Goal: Information Seeking & Learning: Compare options

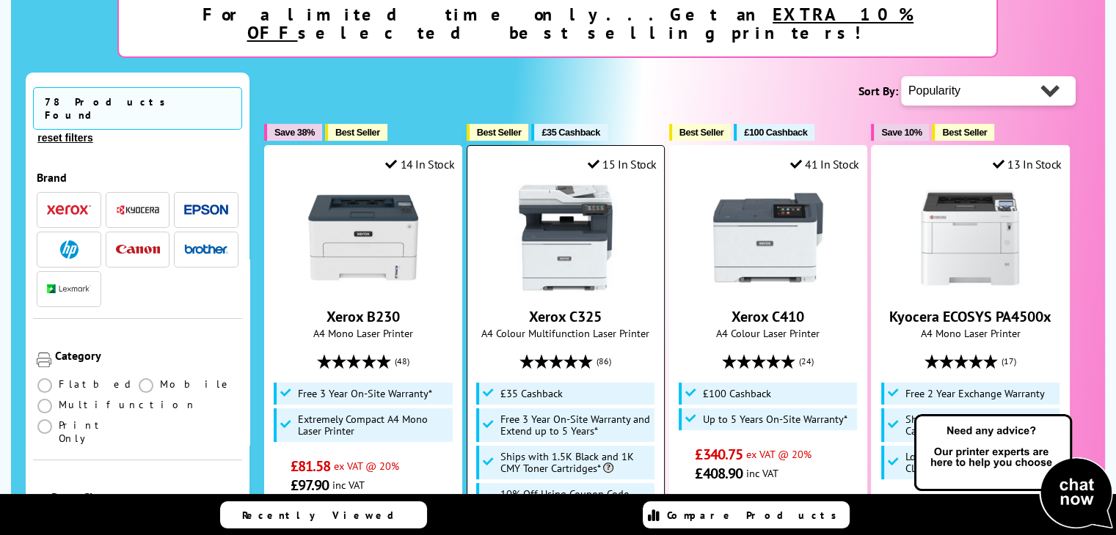
scroll to position [293, 0]
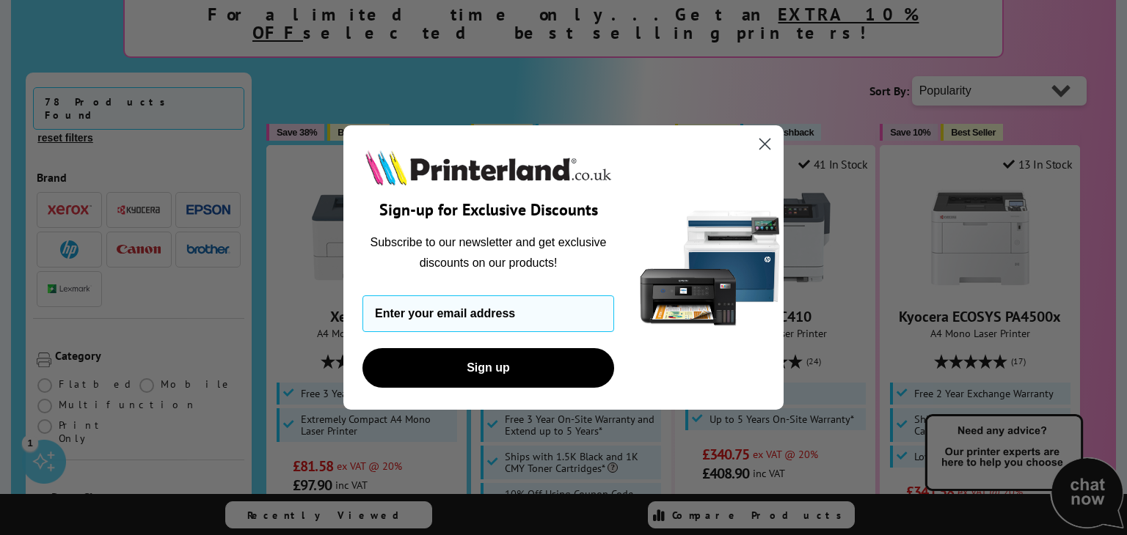
click at [767, 144] on circle "Close dialog" at bounding box center [765, 144] width 24 height 24
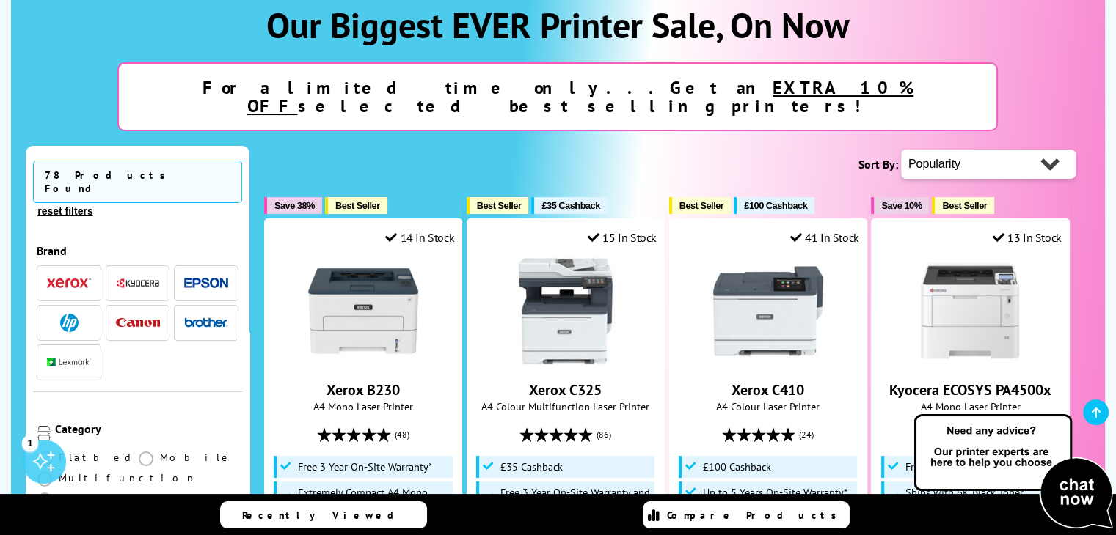
scroll to position [0, 0]
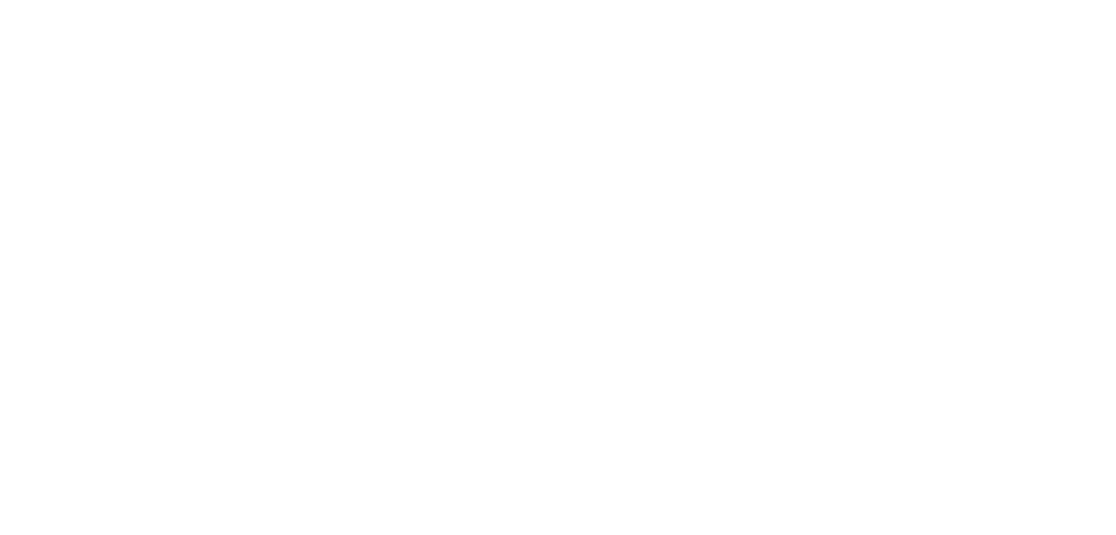
scroll to position [147, 0]
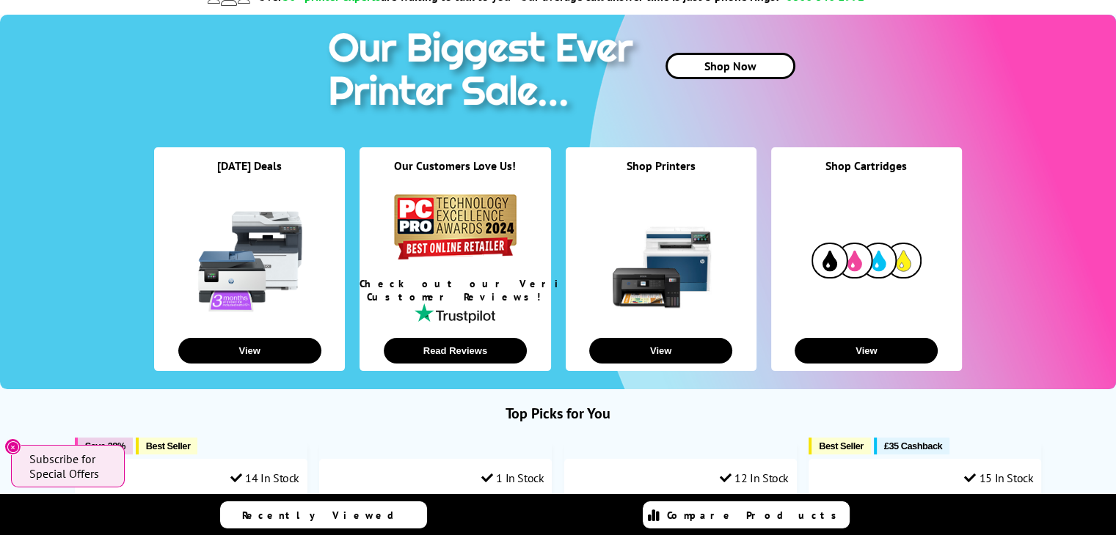
click at [682, 279] on link at bounding box center [661, 261] width 110 height 110
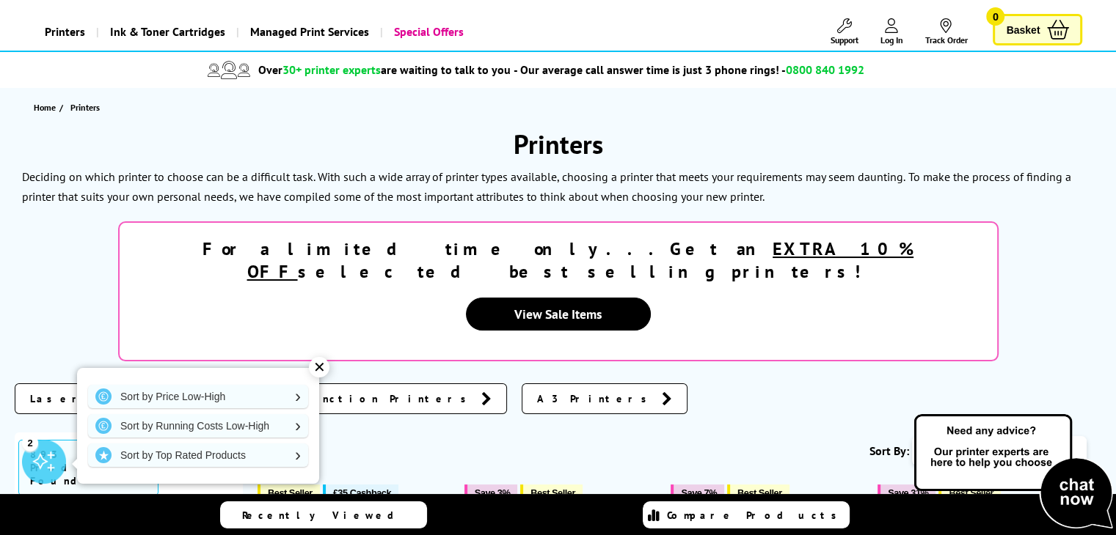
scroll to position [147, 0]
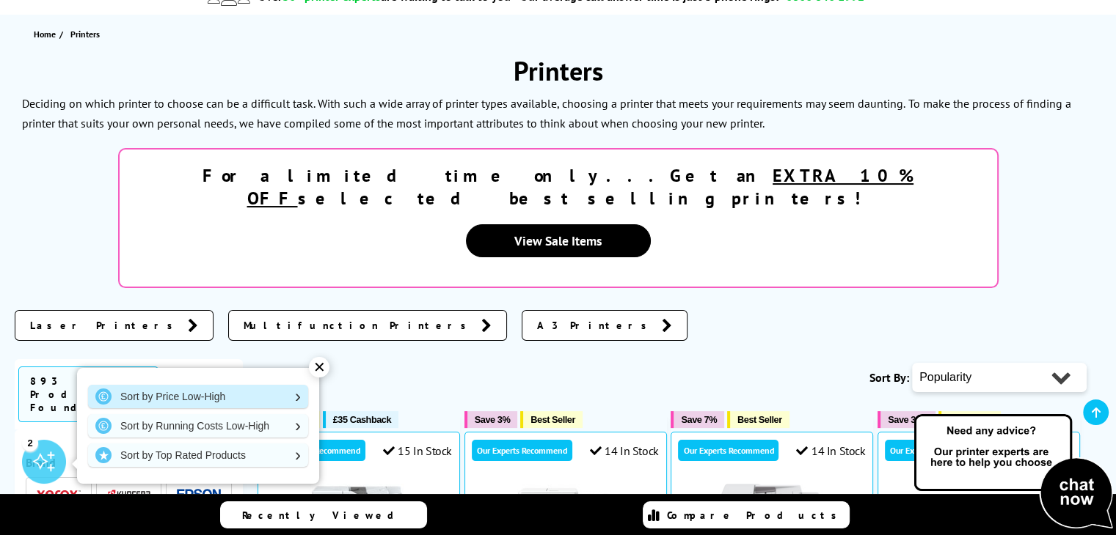
click at [185, 397] on link "Sort by Price Low-High" at bounding box center [198, 396] width 220 height 23
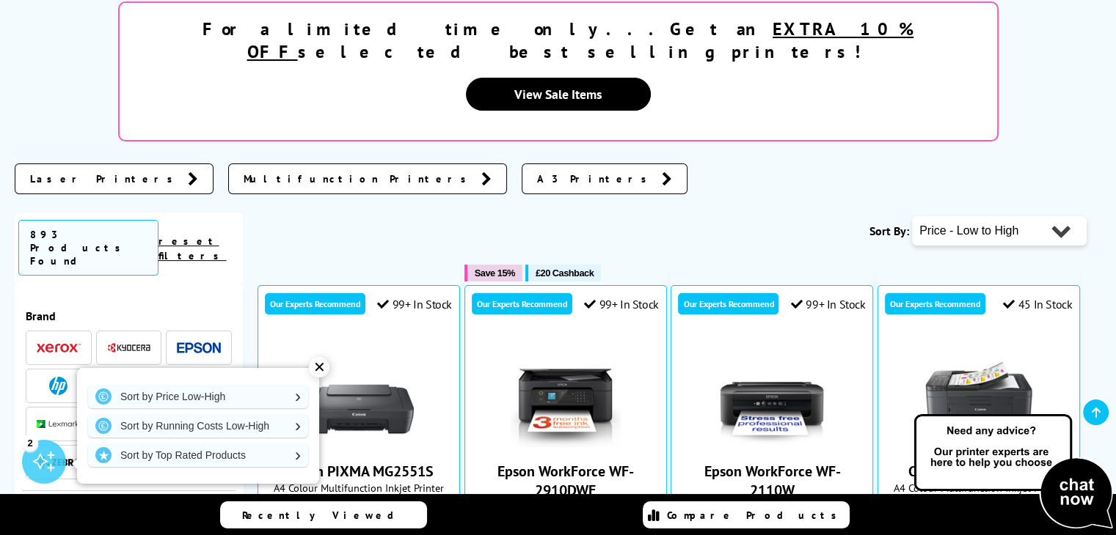
scroll to position [367, 0]
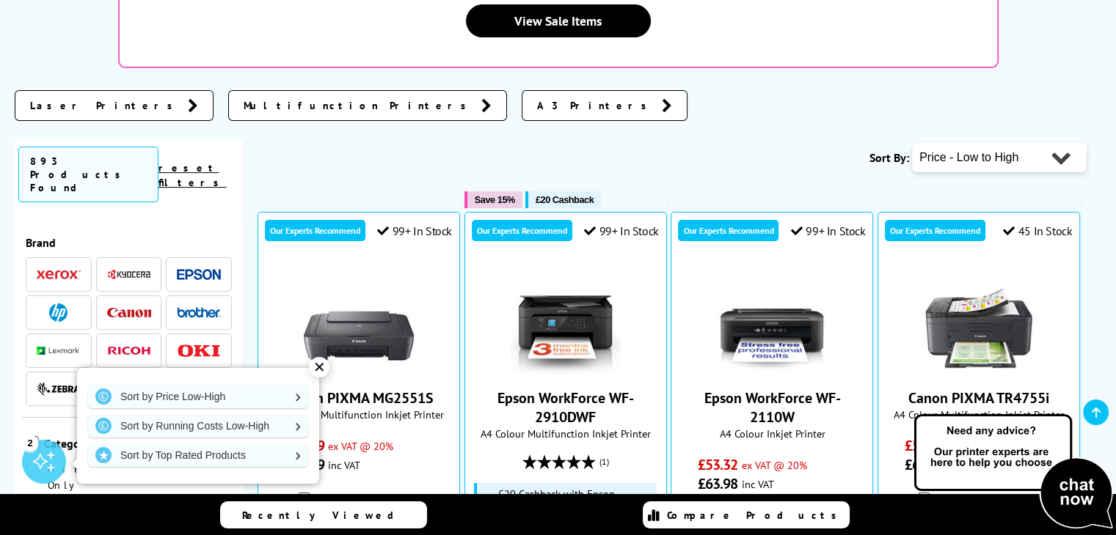
click at [128, 266] on span at bounding box center [129, 275] width 44 height 18
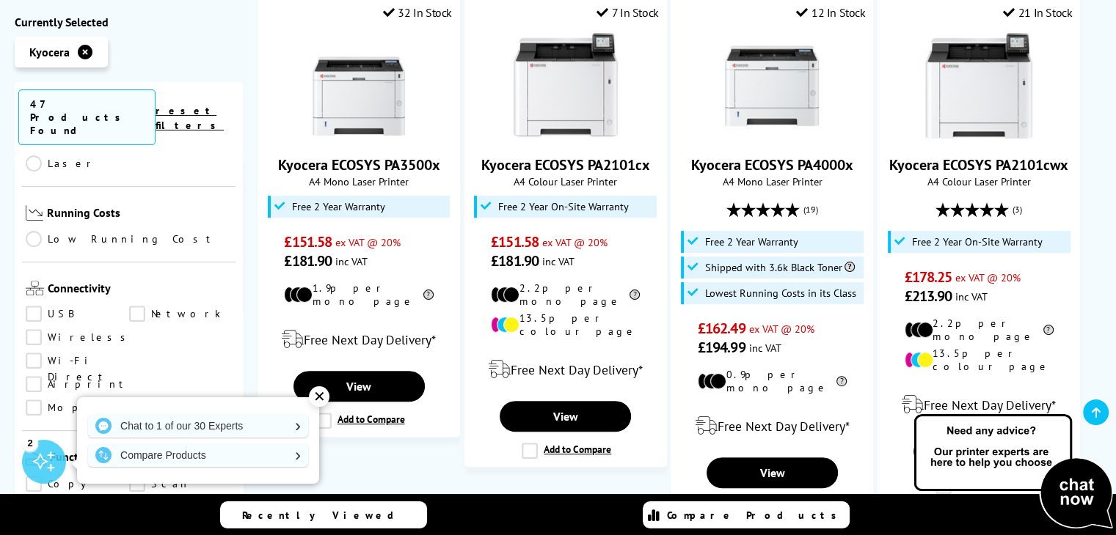
scroll to position [734, 0]
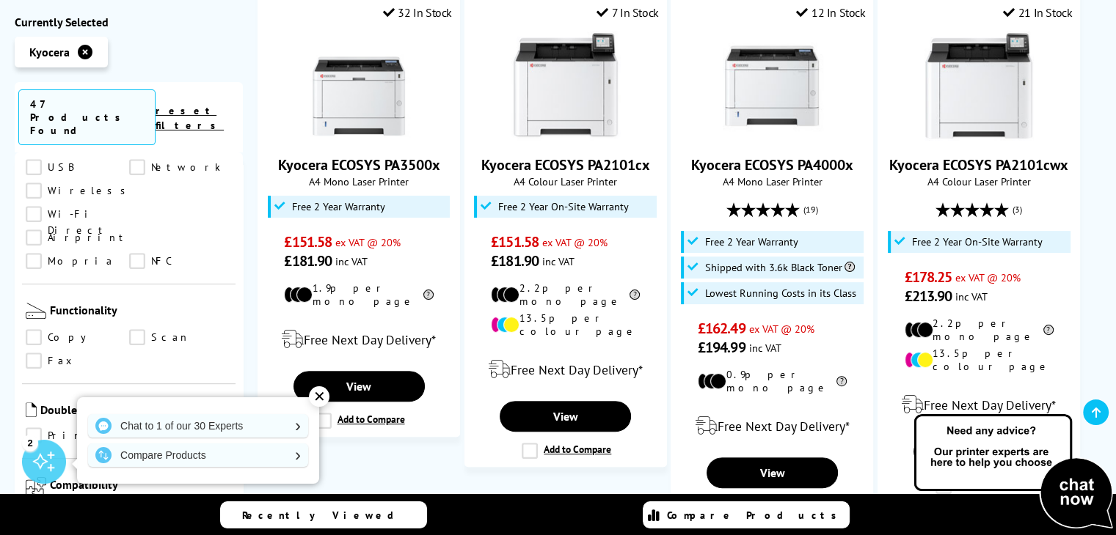
click at [140, 329] on link "Scan" at bounding box center [180, 337] width 103 height 16
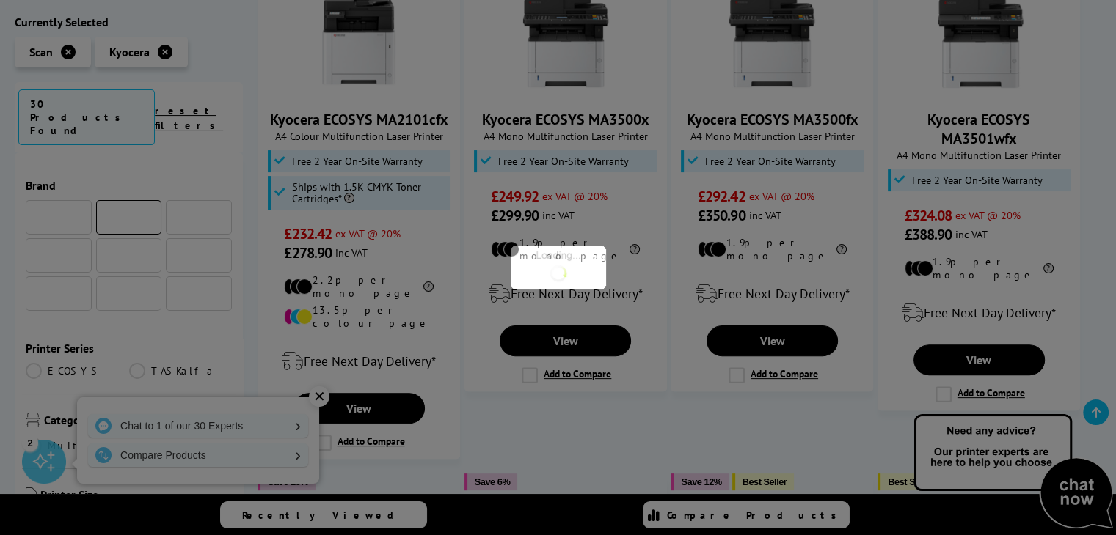
scroll to position [734, 0]
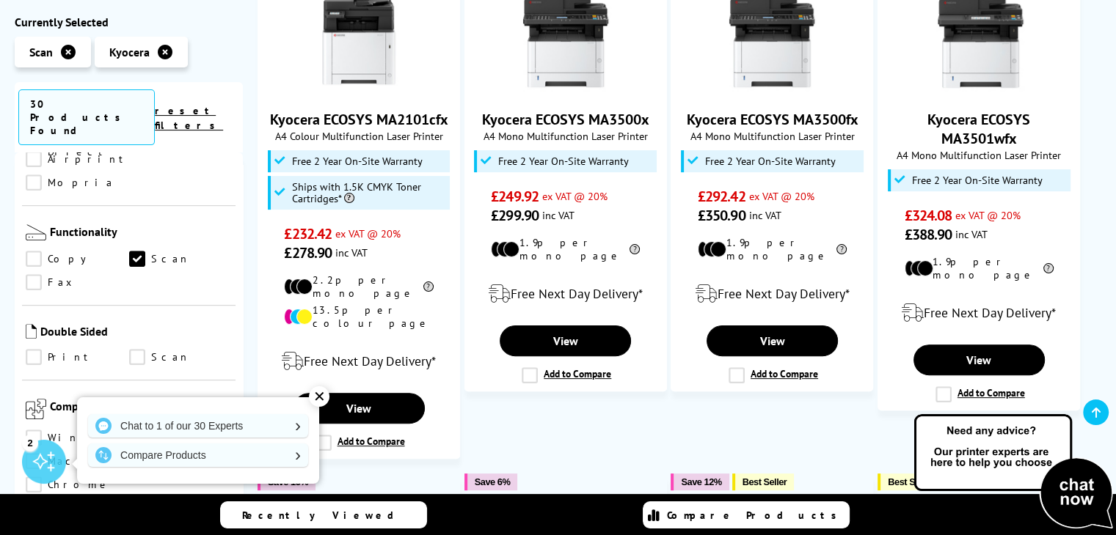
click at [35, 252] on link "Copy" at bounding box center [77, 260] width 103 height 16
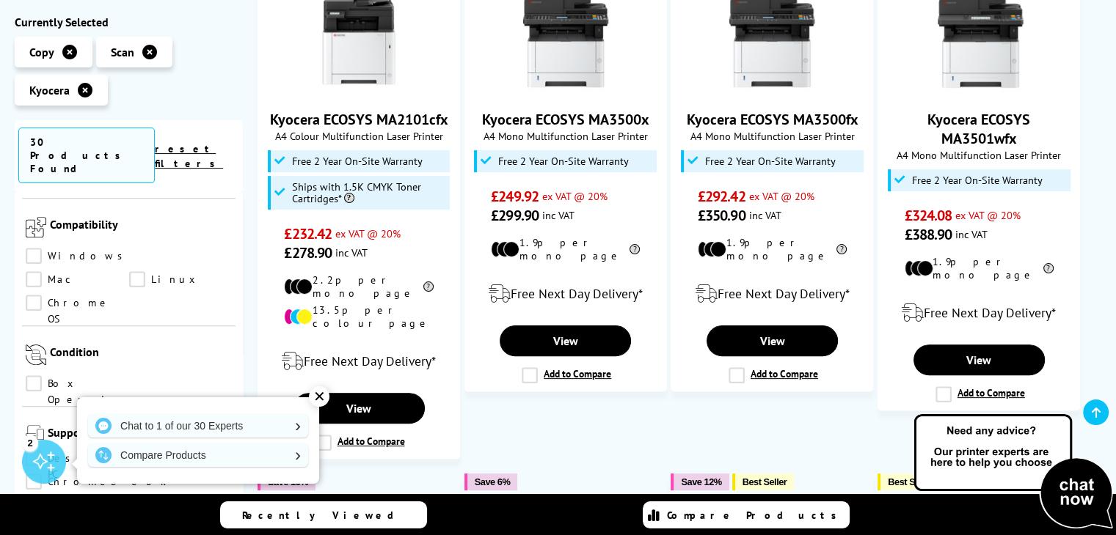
scroll to position [1100, 0]
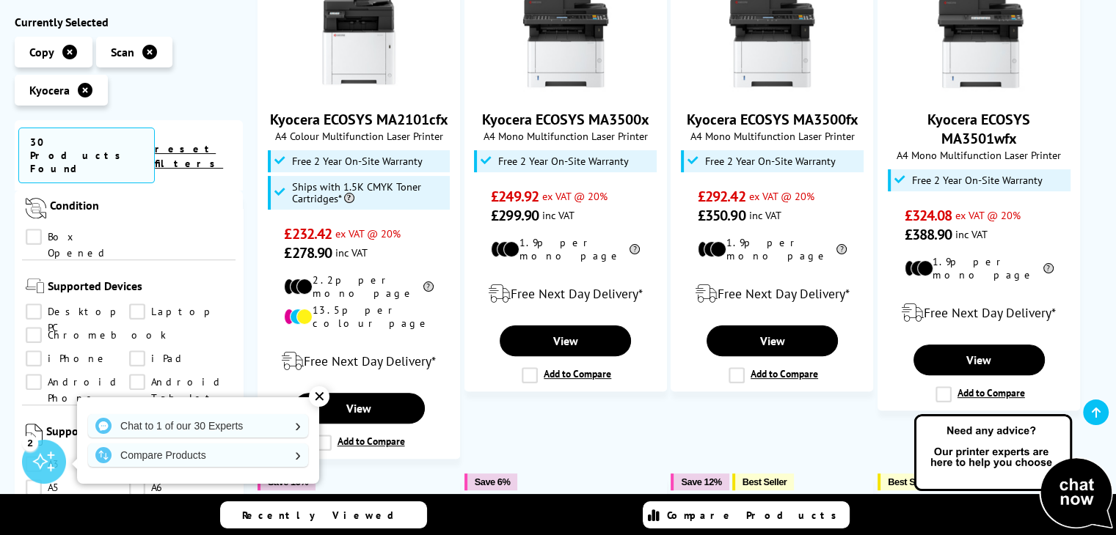
click at [37, 304] on link "Desktop PC" at bounding box center [77, 312] width 103 height 16
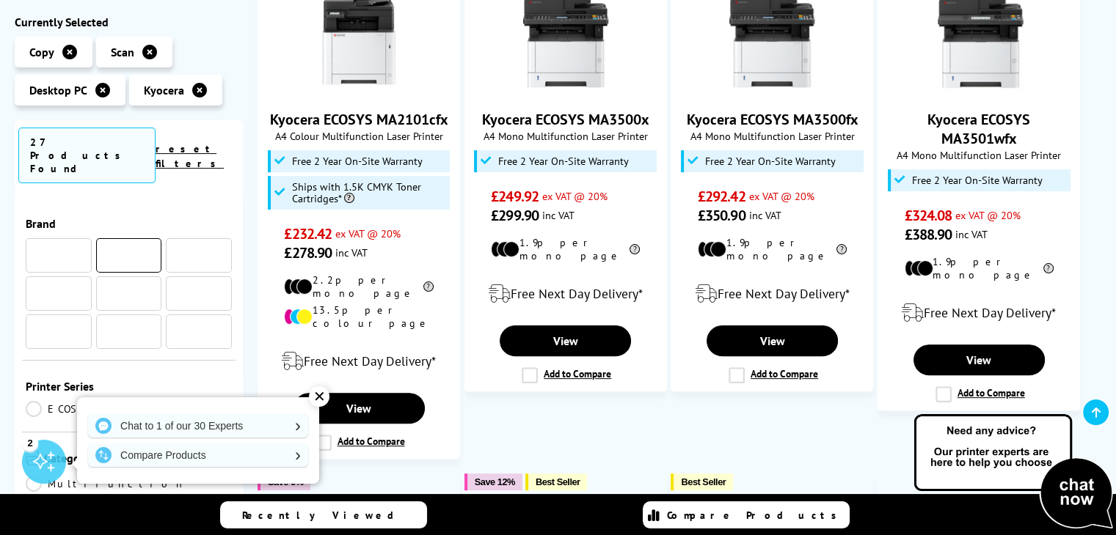
scroll to position [1100, 0]
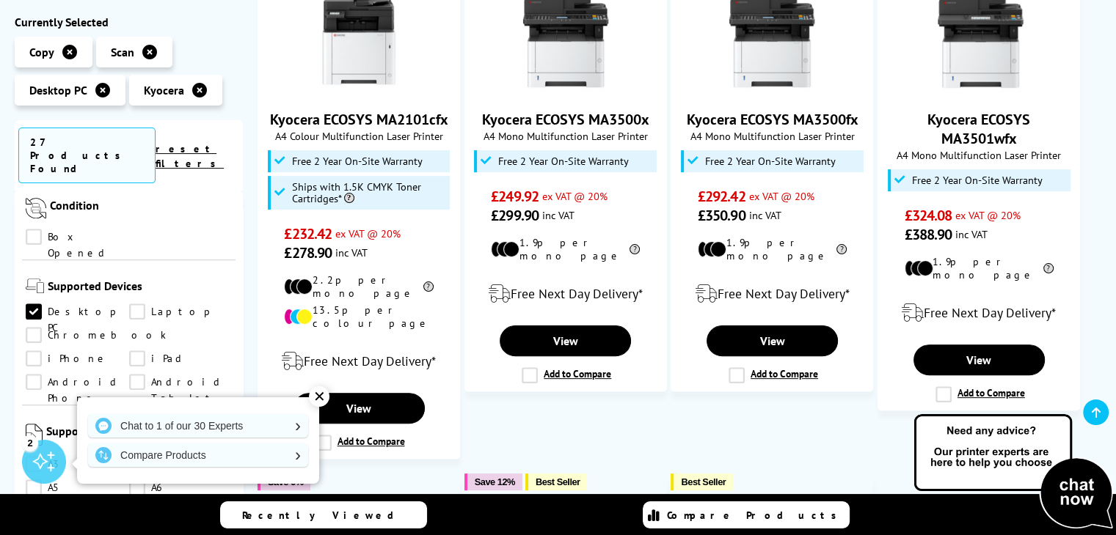
click at [37, 304] on link "Desktop PC" at bounding box center [77, 312] width 103 height 16
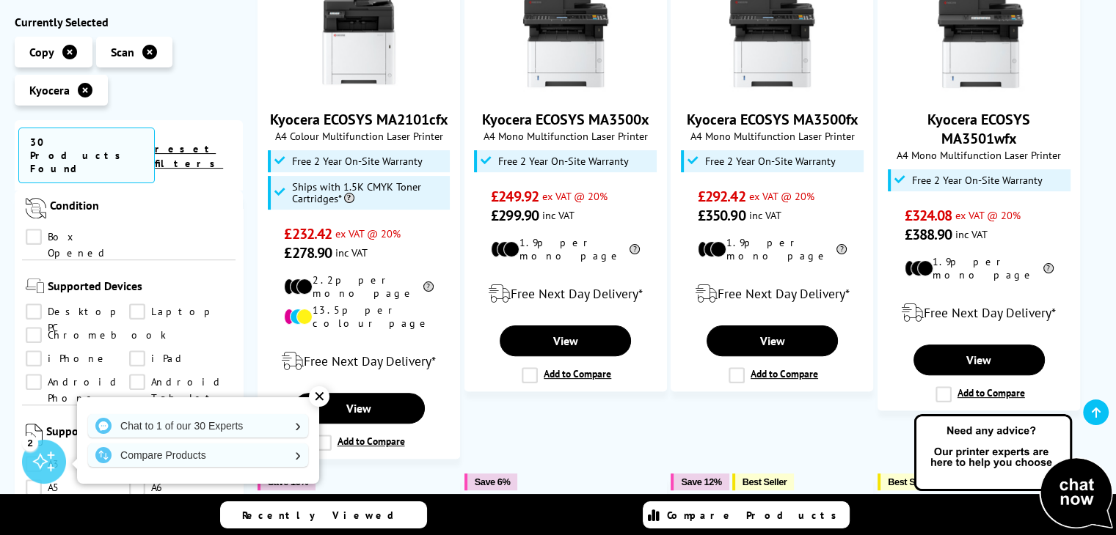
scroll to position [1247, 0]
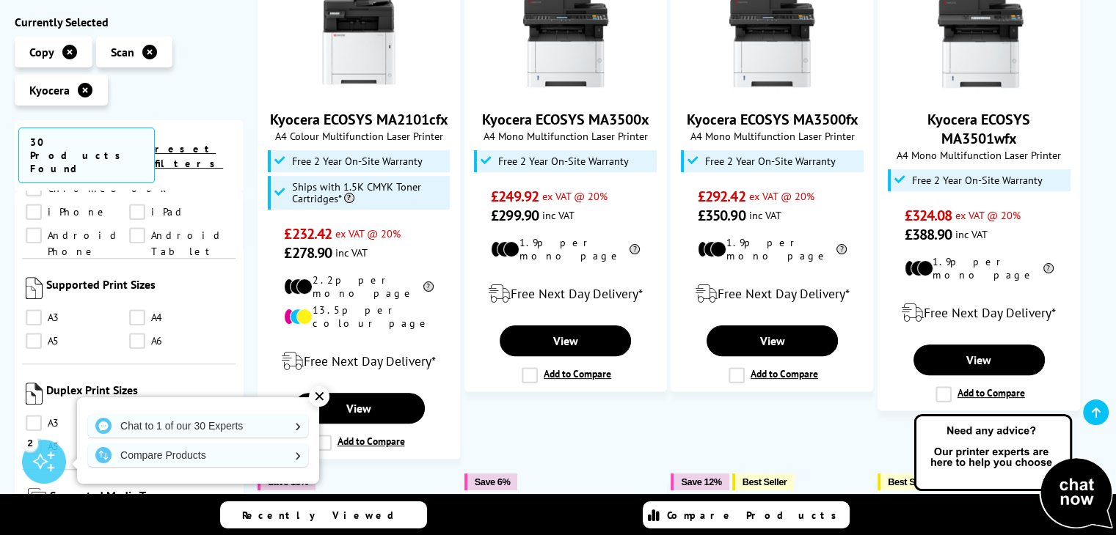
click at [139, 310] on link "A4" at bounding box center [180, 318] width 103 height 16
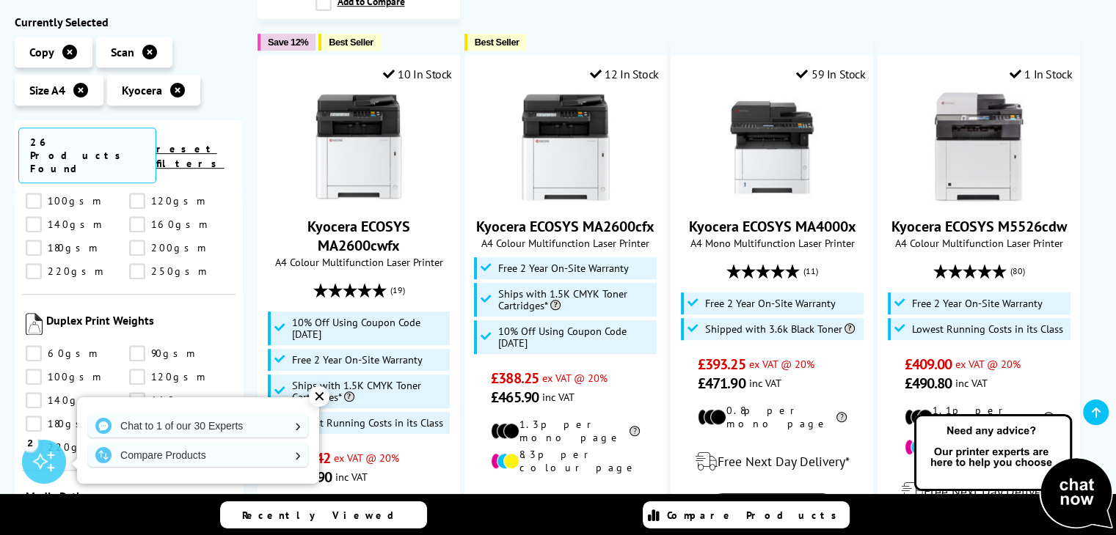
scroll to position [1890, 0]
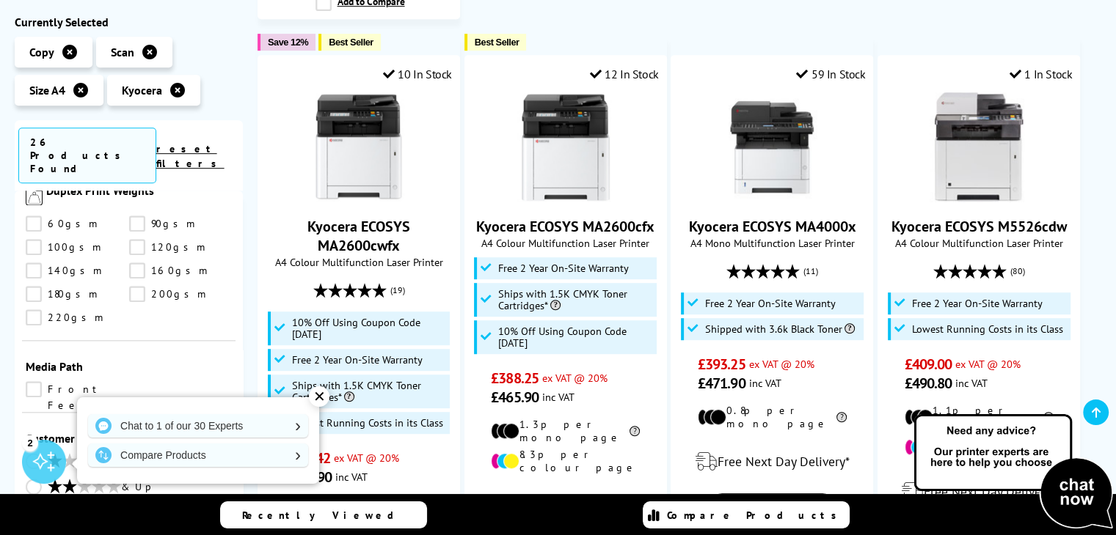
click at [316, 397] on div "✕" at bounding box center [319, 397] width 21 height 21
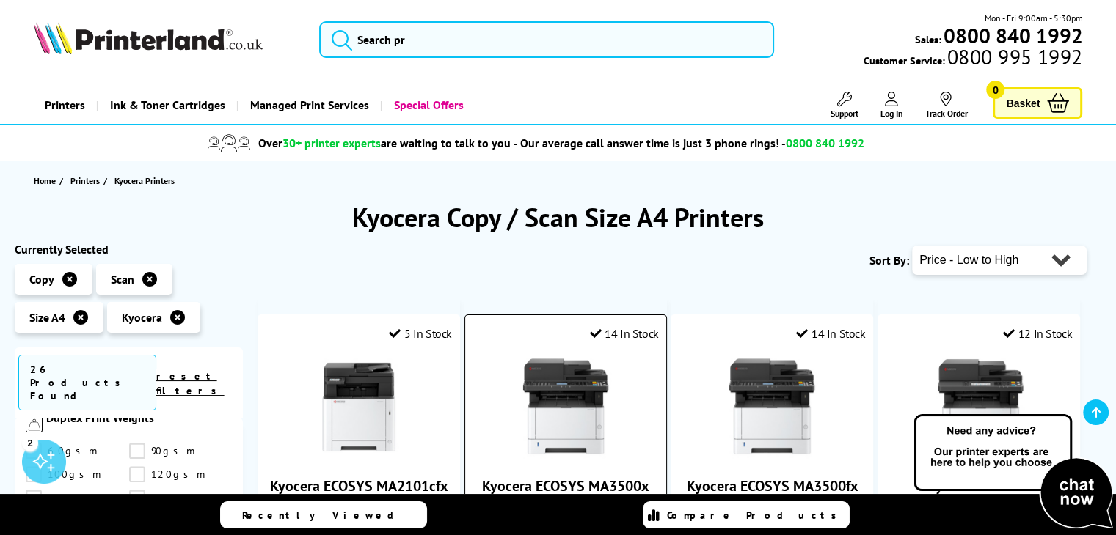
scroll to position [220, 0]
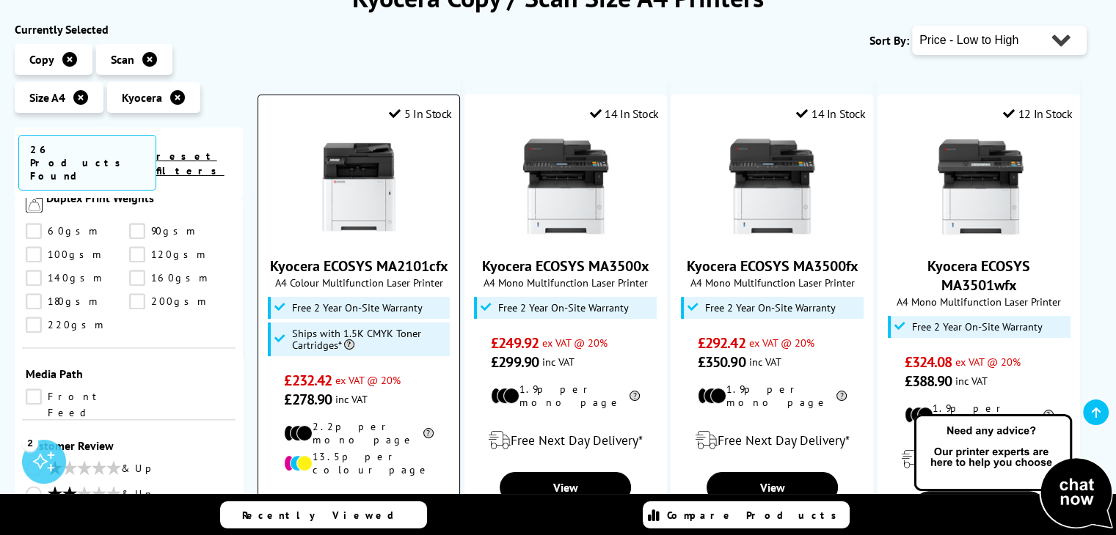
click at [358, 178] on img at bounding box center [359, 187] width 110 height 110
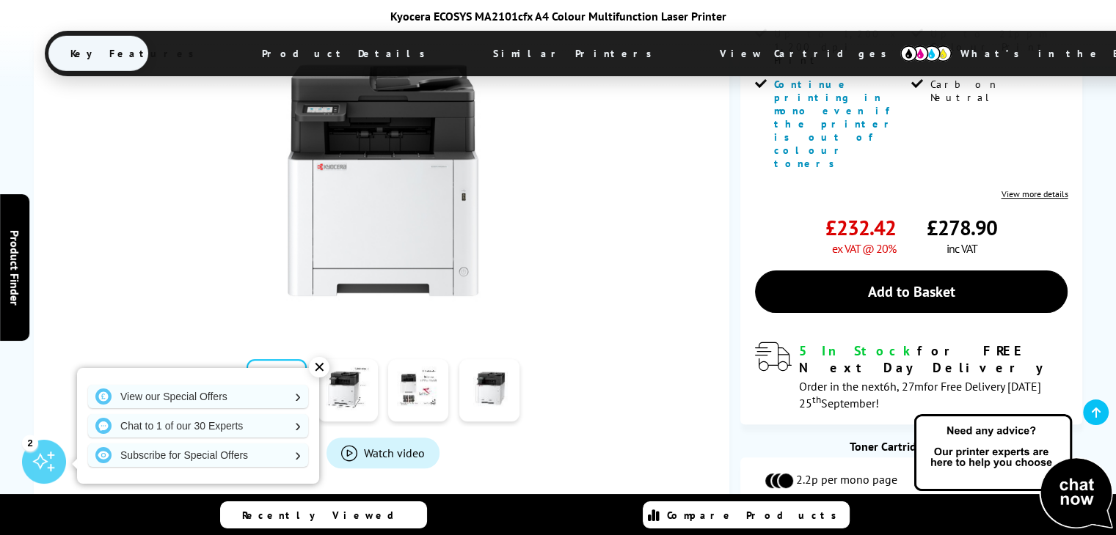
scroll to position [293, 0]
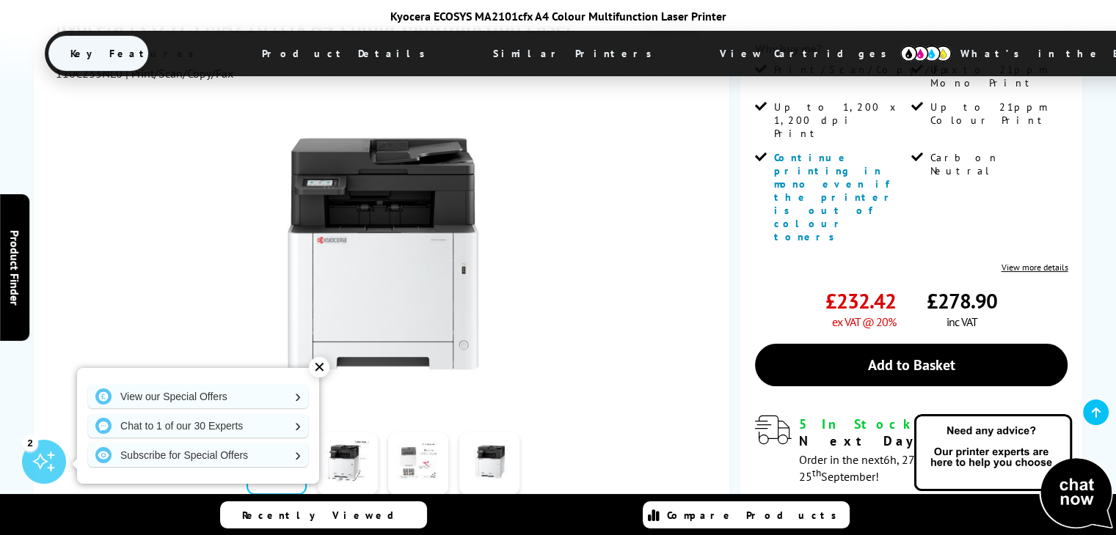
click at [427, 433] on link at bounding box center [418, 464] width 60 height 62
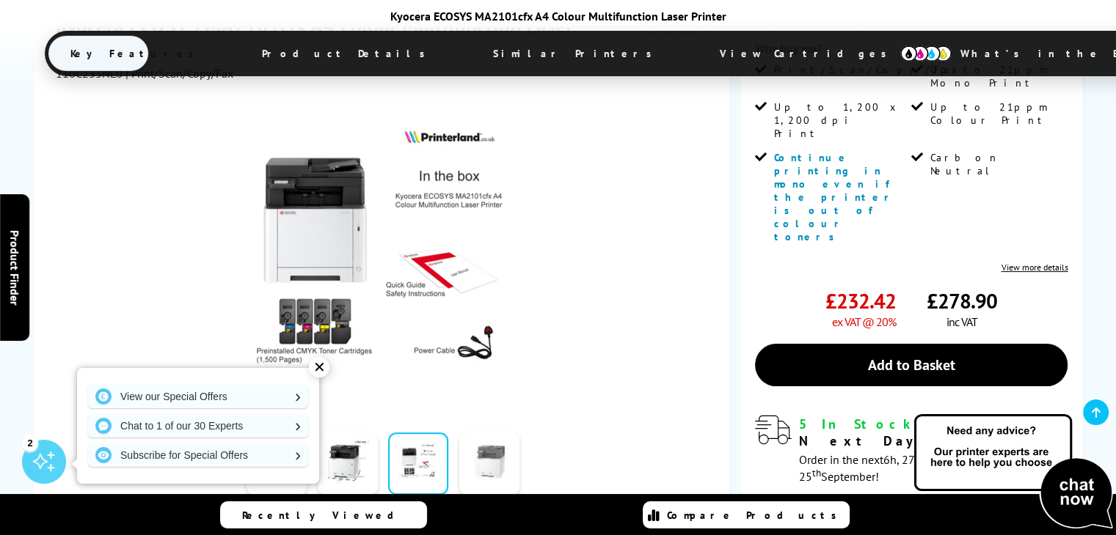
click at [489, 433] on link at bounding box center [489, 464] width 60 height 62
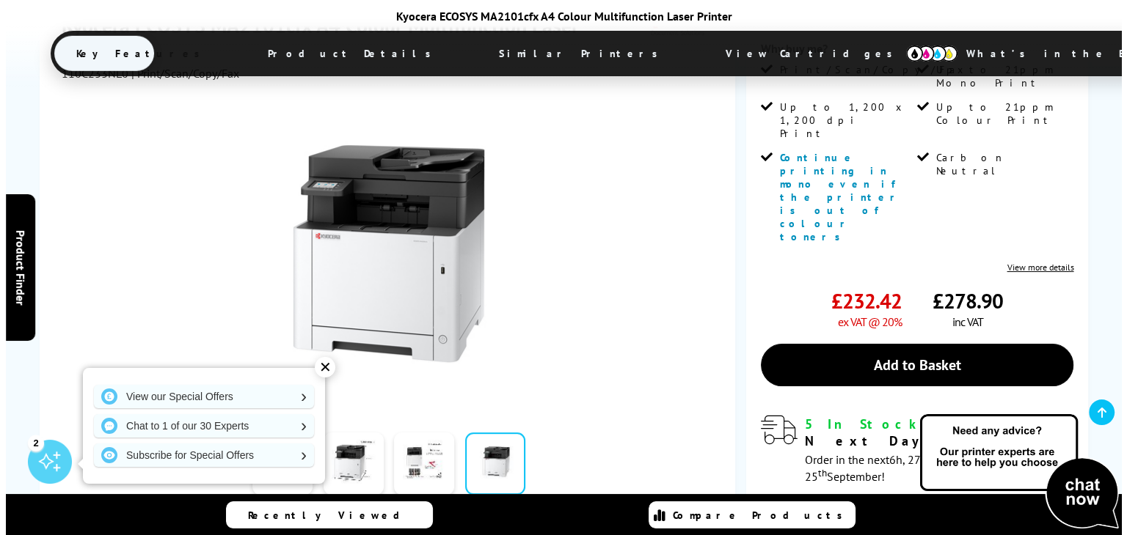
scroll to position [367, 0]
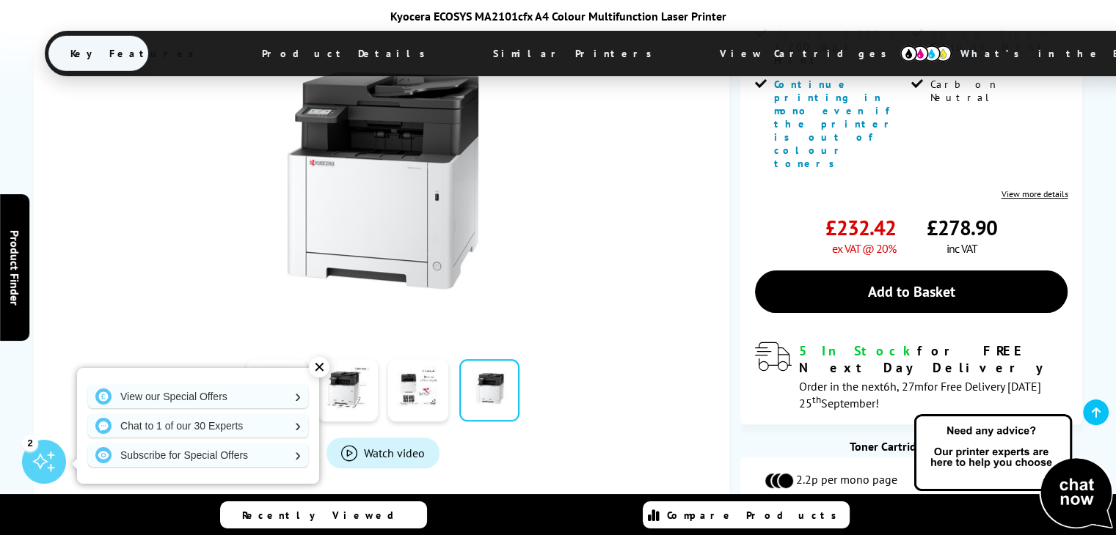
click at [351, 445] on span "Product_All_Videos" at bounding box center [349, 453] width 16 height 16
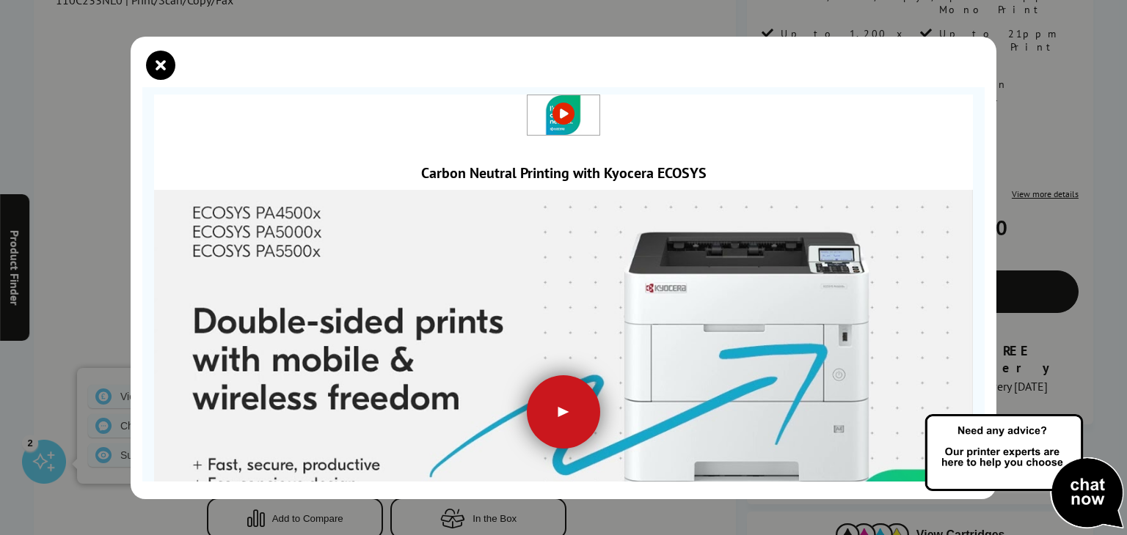
click at [560, 401] on div at bounding box center [563, 412] width 73 height 73
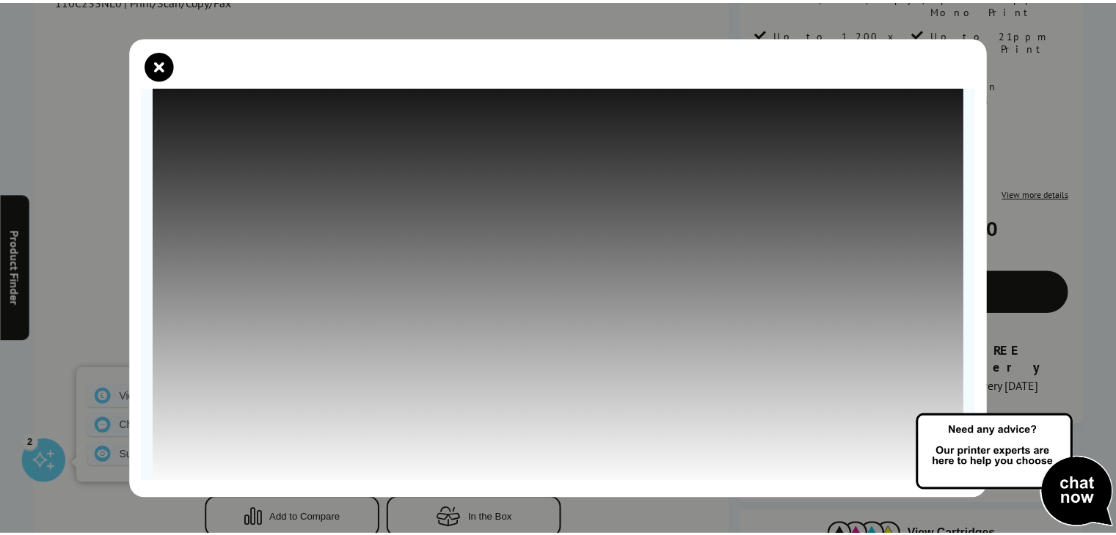
scroll to position [147, 0]
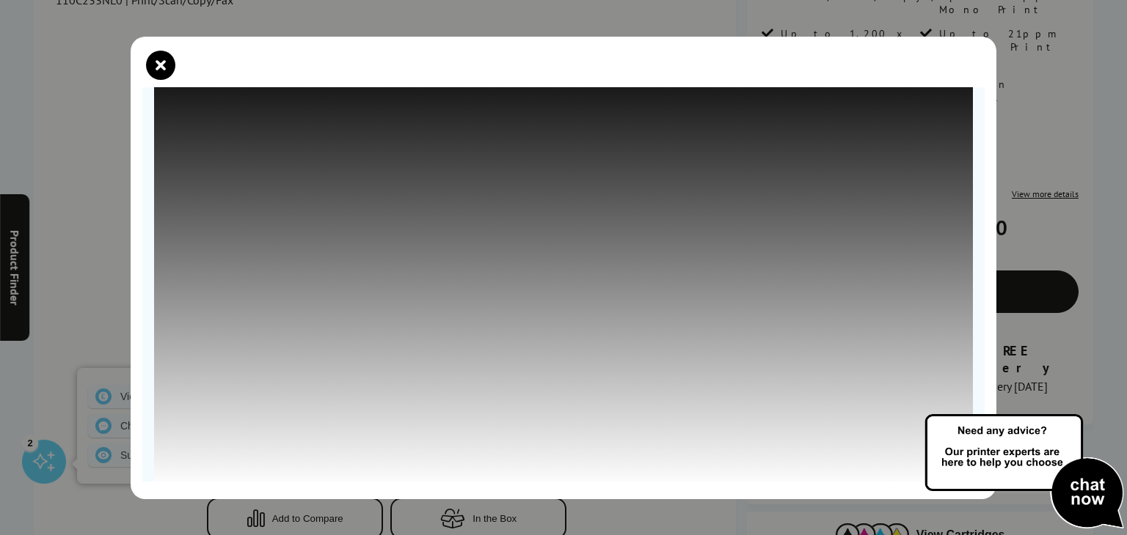
click at [156, 70] on icon "close modal" at bounding box center [160, 65] width 29 height 29
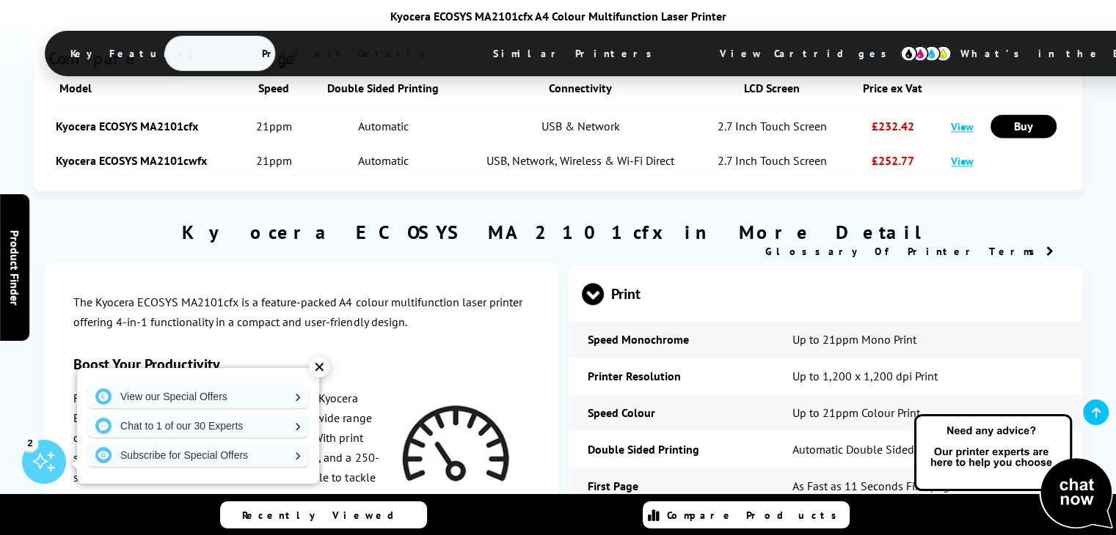
scroll to position [2127, 0]
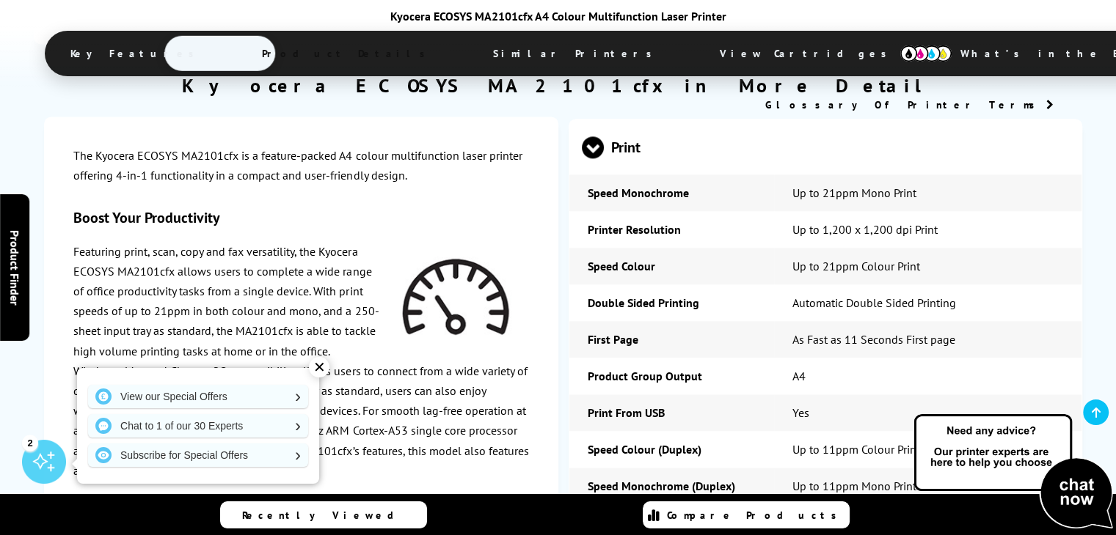
click at [324, 369] on div "✕" at bounding box center [319, 367] width 21 height 21
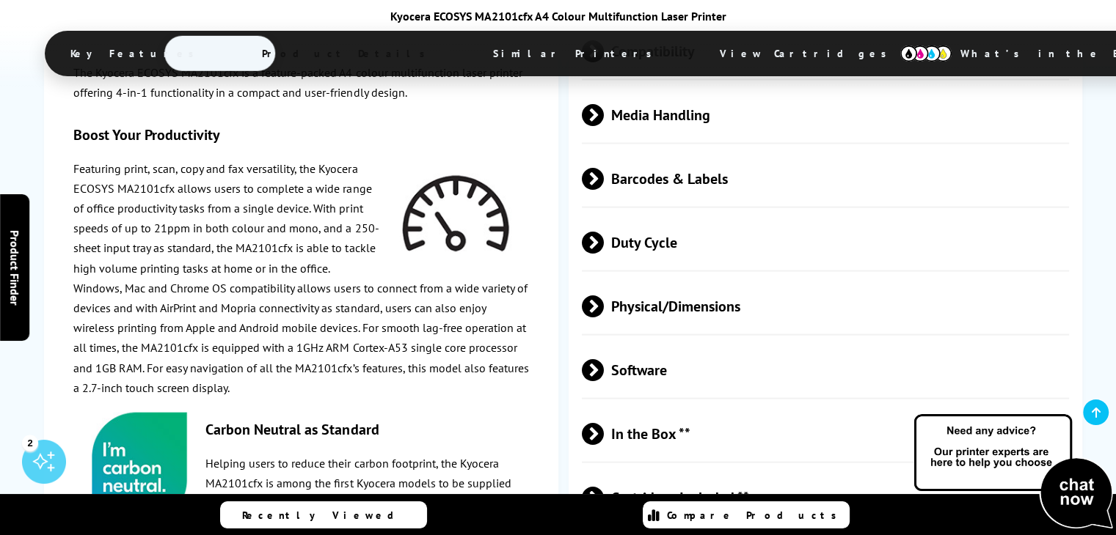
scroll to position [3081, 0]
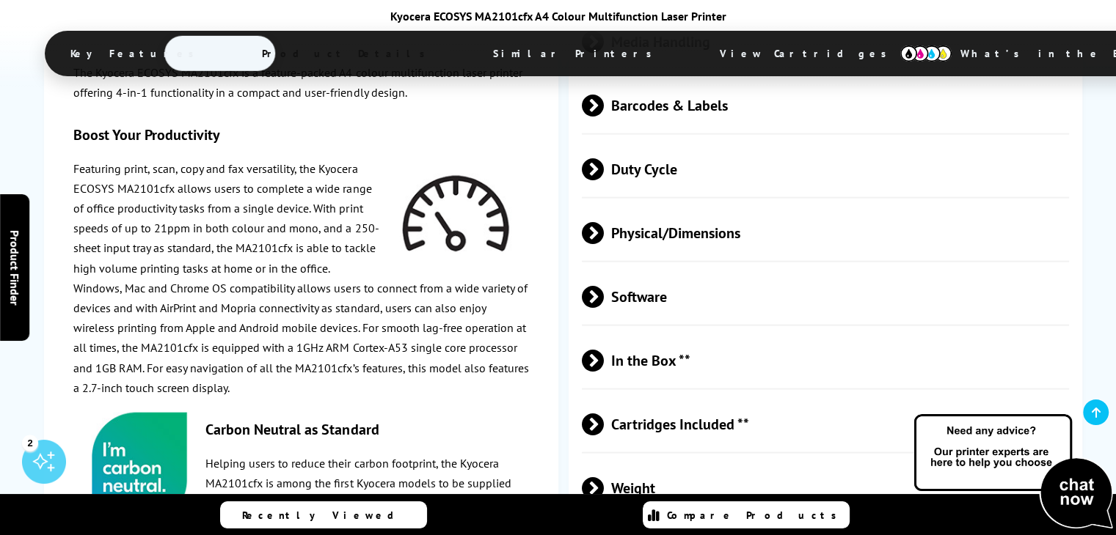
click at [213, 332] on p "Windows, Mac and Chrome OS compatibility allows users to connect from a wide va…" at bounding box center [301, 339] width 456 height 120
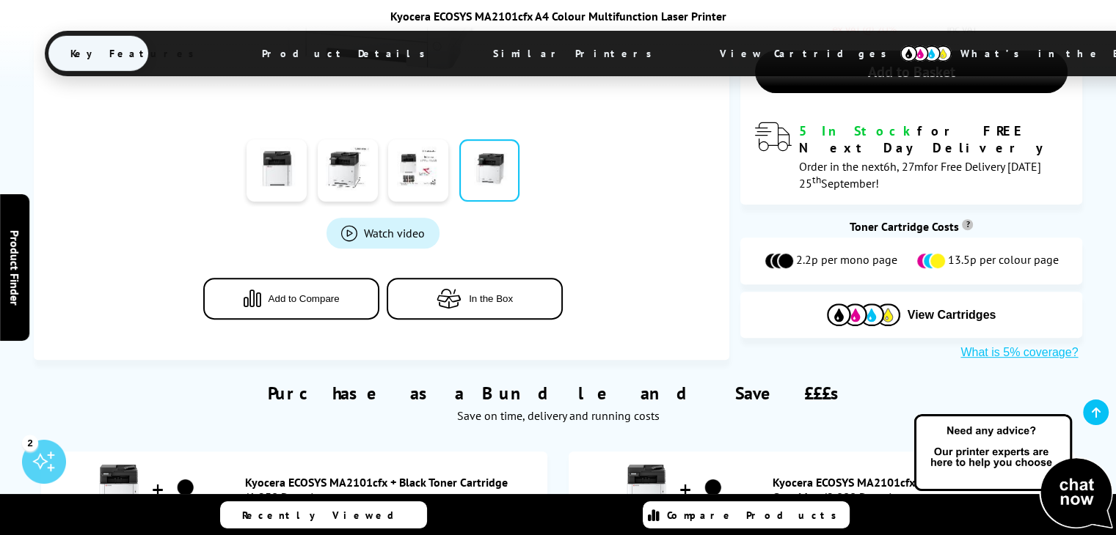
scroll to position [0, 0]
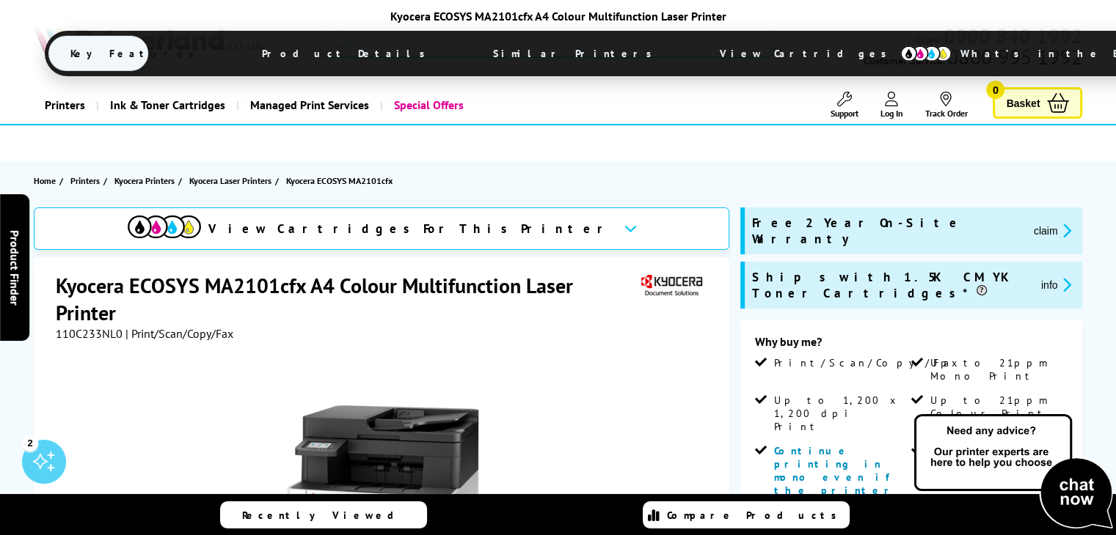
click at [385, 42] on input "search" at bounding box center [546, 39] width 455 height 37
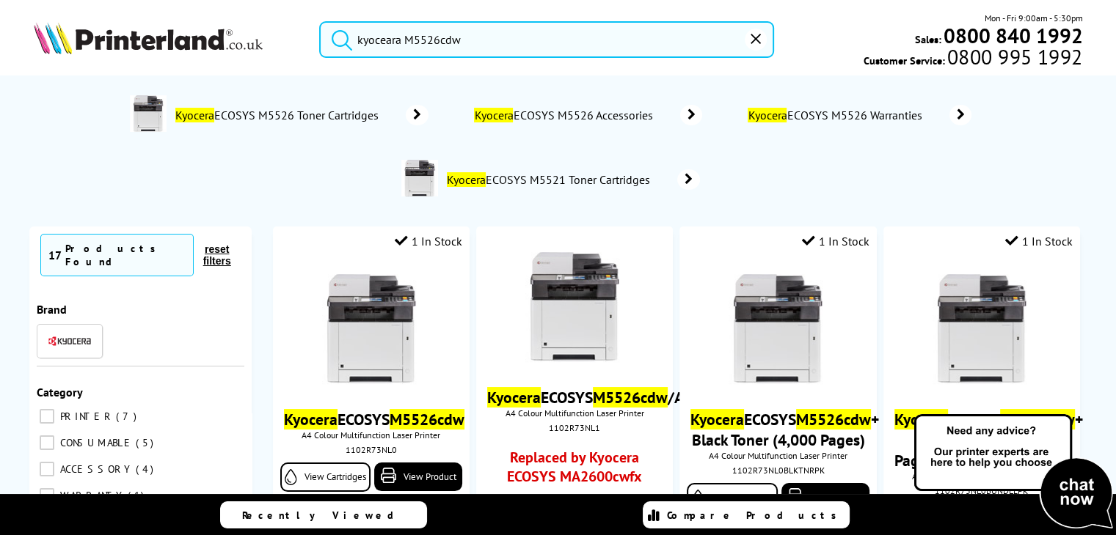
type input "kyoceara M5526cdw"
click at [320, 21] on button "submit" at bounding box center [338, 37] width 37 height 32
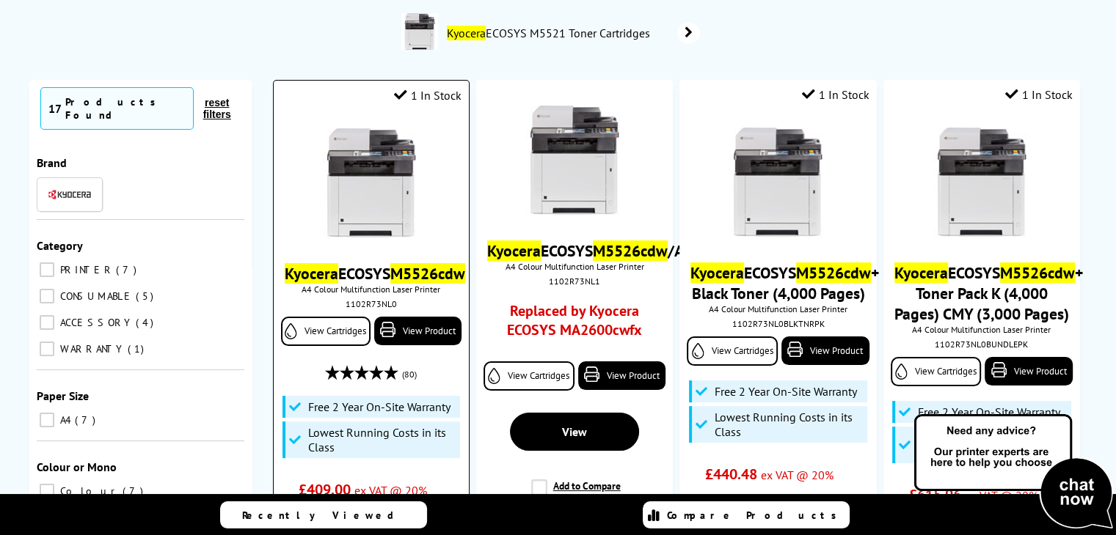
scroll to position [220, 0]
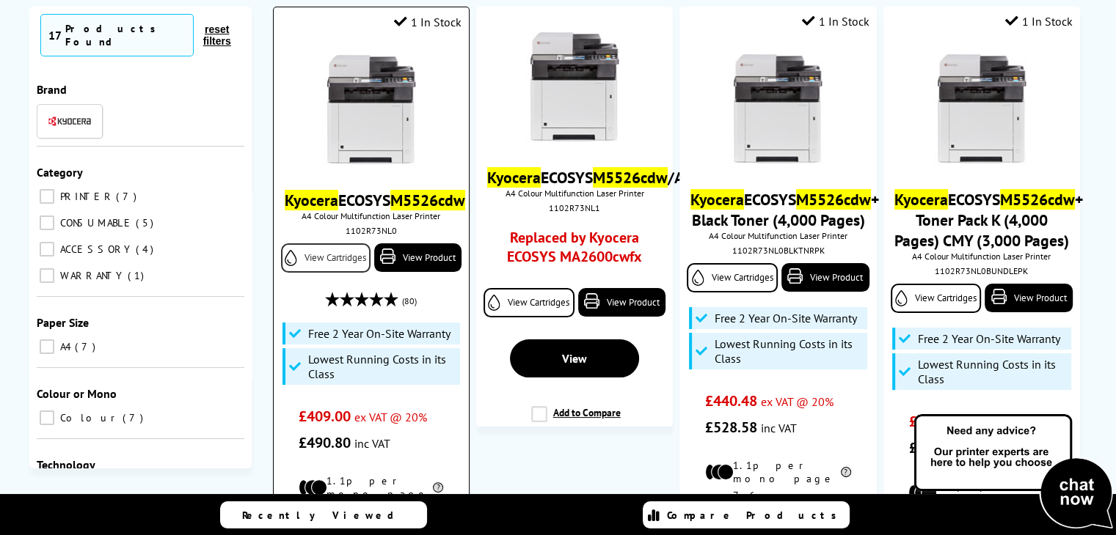
click at [329, 273] on link "View Cartridges" at bounding box center [326, 258] width 90 height 29
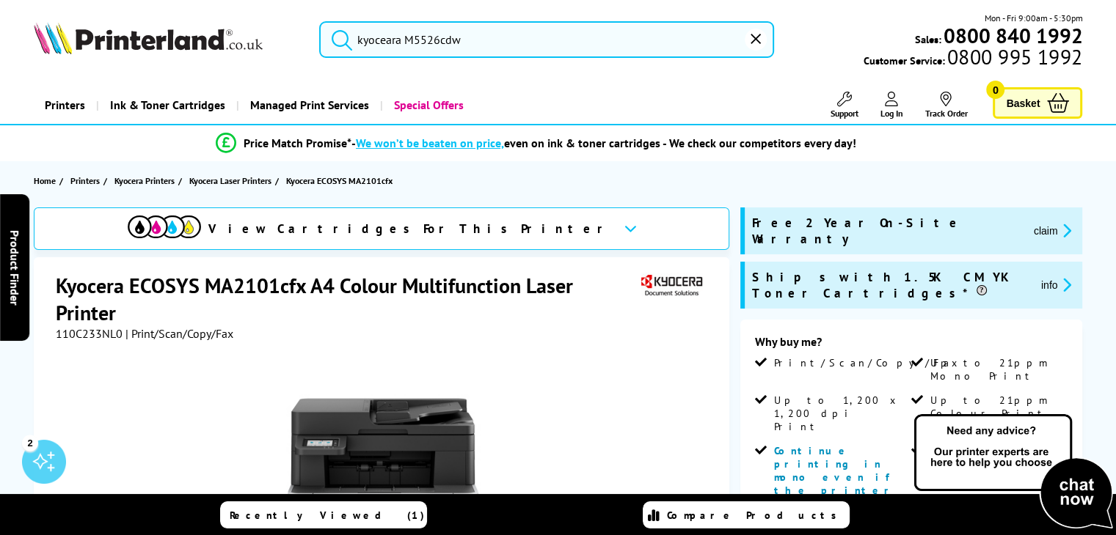
click at [471, 42] on input "kyoceara M5526cdw" at bounding box center [546, 39] width 455 height 37
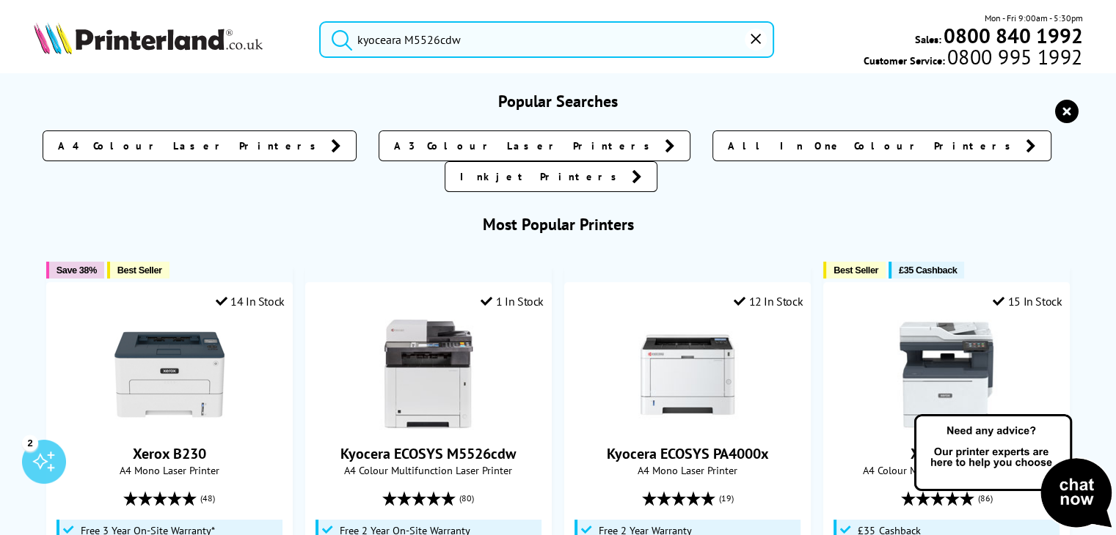
click at [484, 38] on input "kyoceara M5526cdw" at bounding box center [546, 39] width 455 height 37
click at [320, 21] on button "submit" at bounding box center [338, 37] width 37 height 32
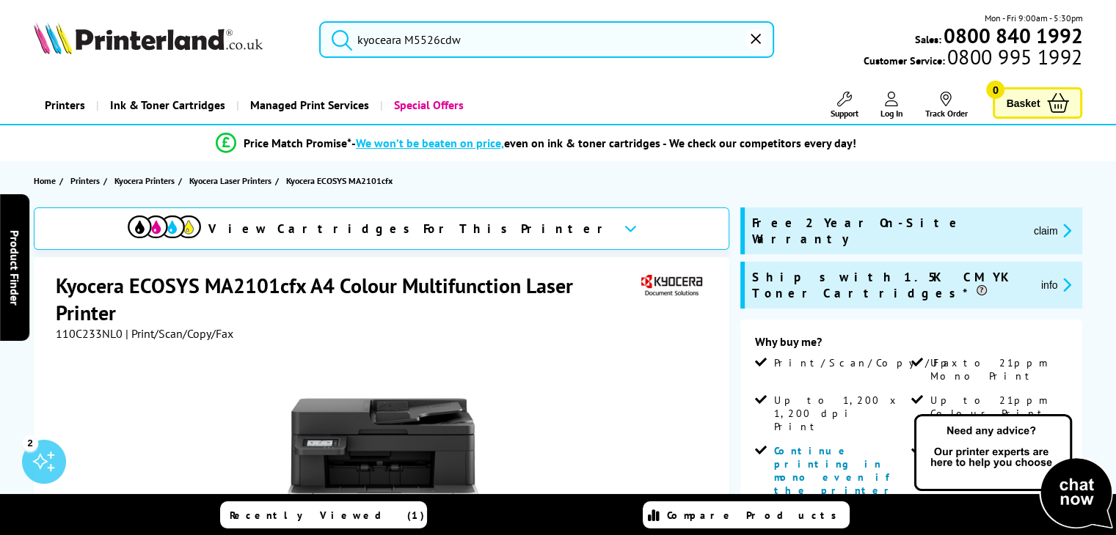
click at [371, 44] on input "kyoceara M5526cdw" at bounding box center [546, 39] width 455 height 37
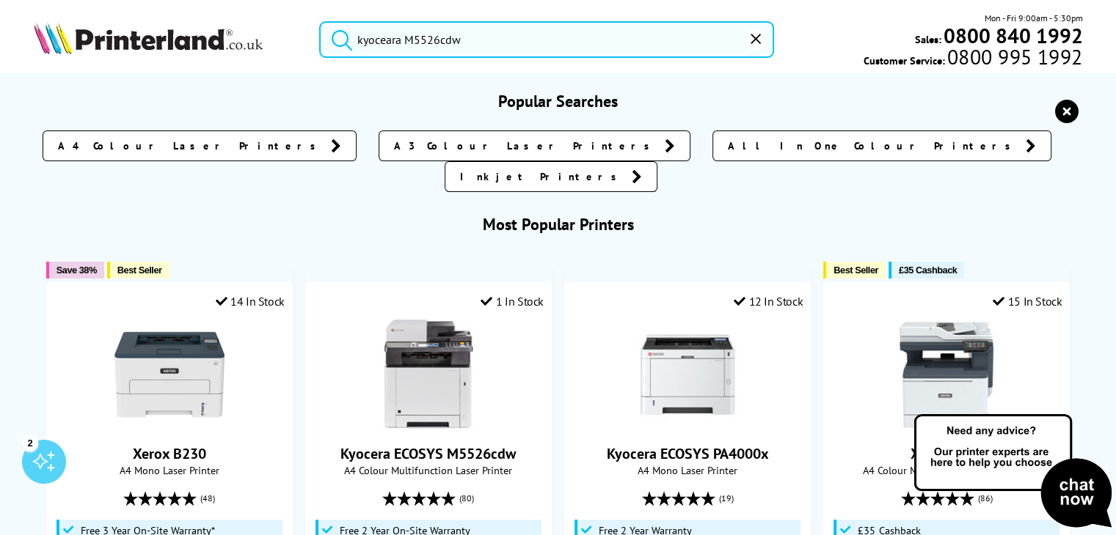
click at [391, 40] on input "kyoceara M5526cdw" at bounding box center [546, 39] width 455 height 37
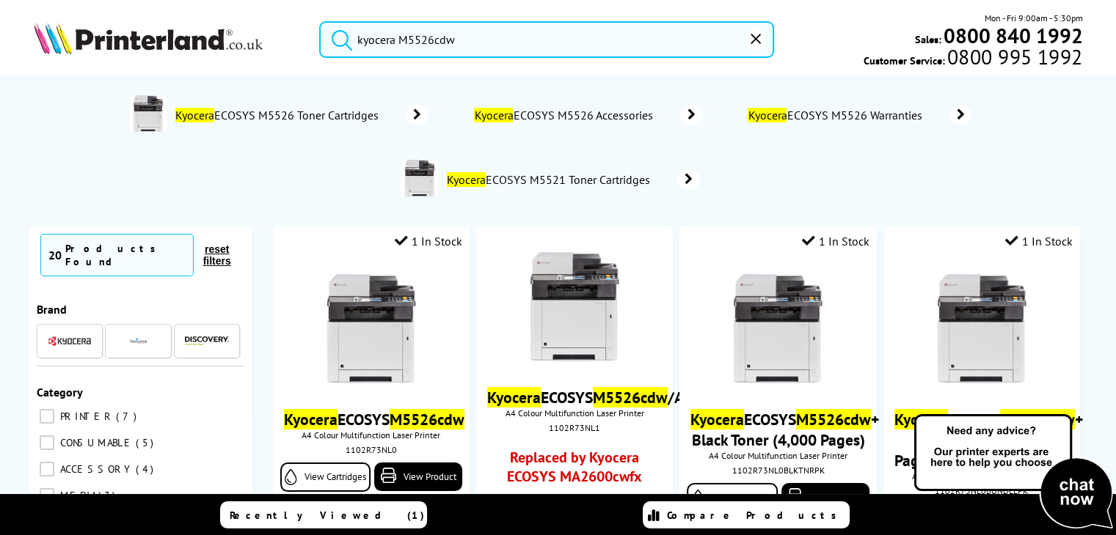
click at [466, 42] on input "kyocera M5526cdw" at bounding box center [546, 39] width 455 height 37
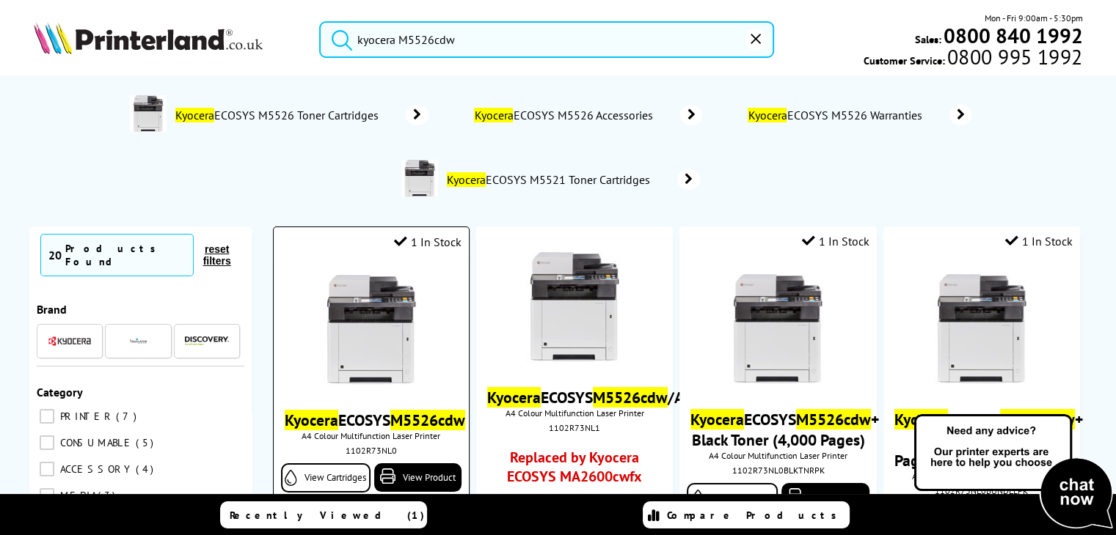
type input "kyocera M5526cdw"
click at [370, 330] on img at bounding box center [371, 330] width 110 height 110
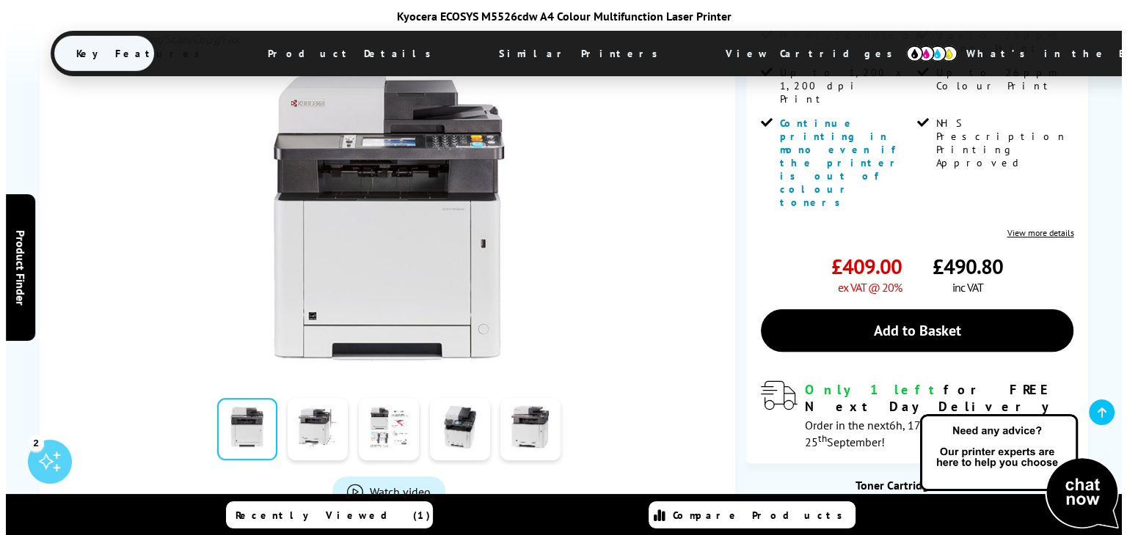
scroll to position [440, 0]
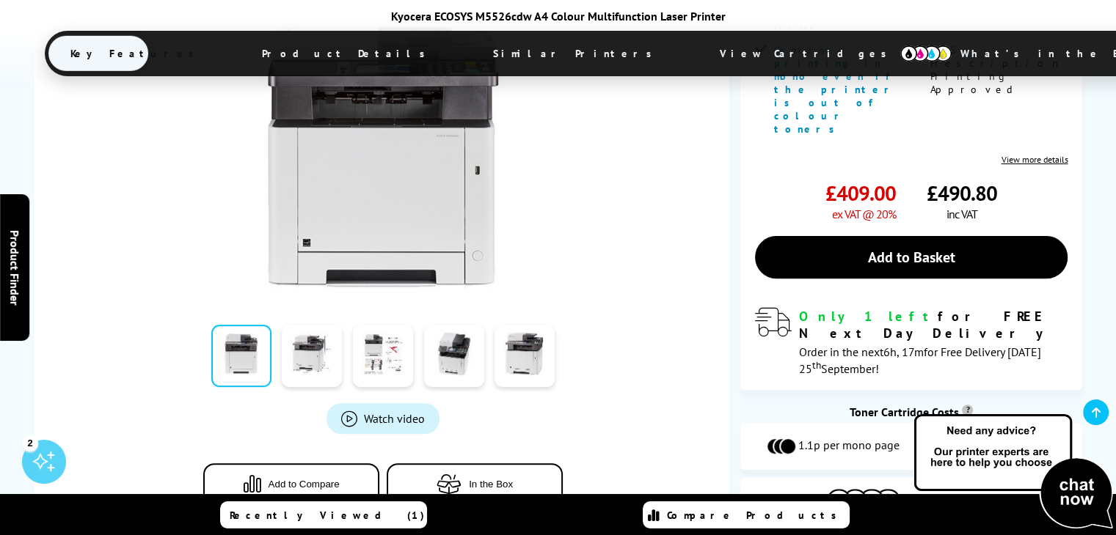
click at [383, 412] on span "Watch video" at bounding box center [394, 419] width 61 height 15
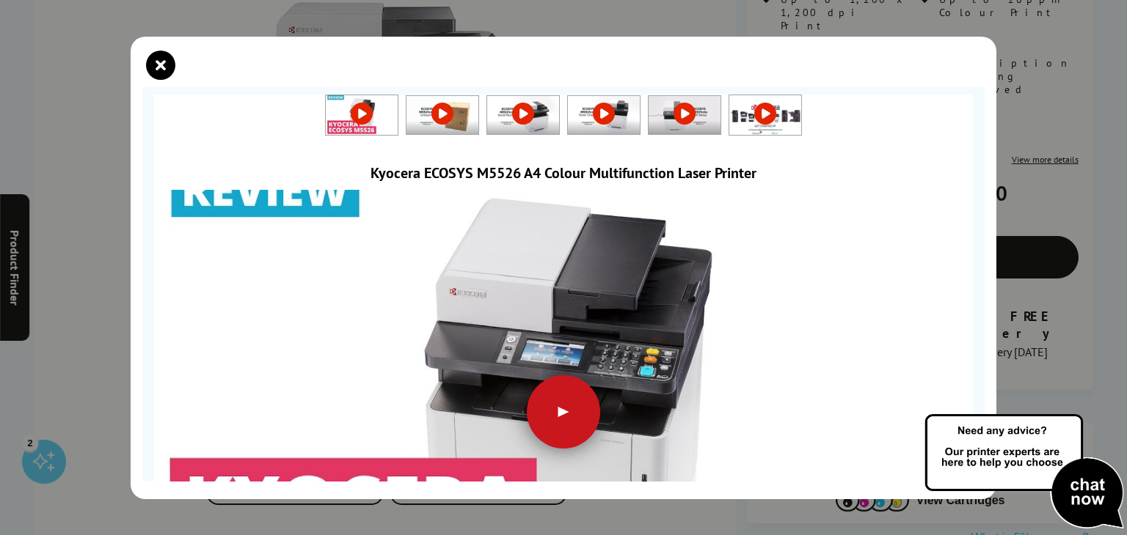
click at [563, 393] on div at bounding box center [563, 412] width 73 height 73
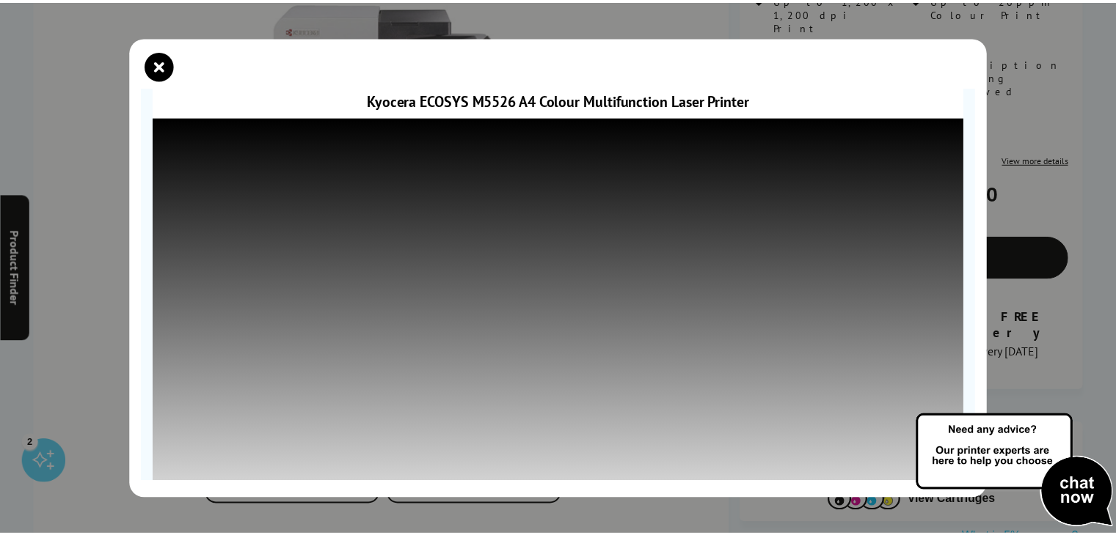
scroll to position [177, 0]
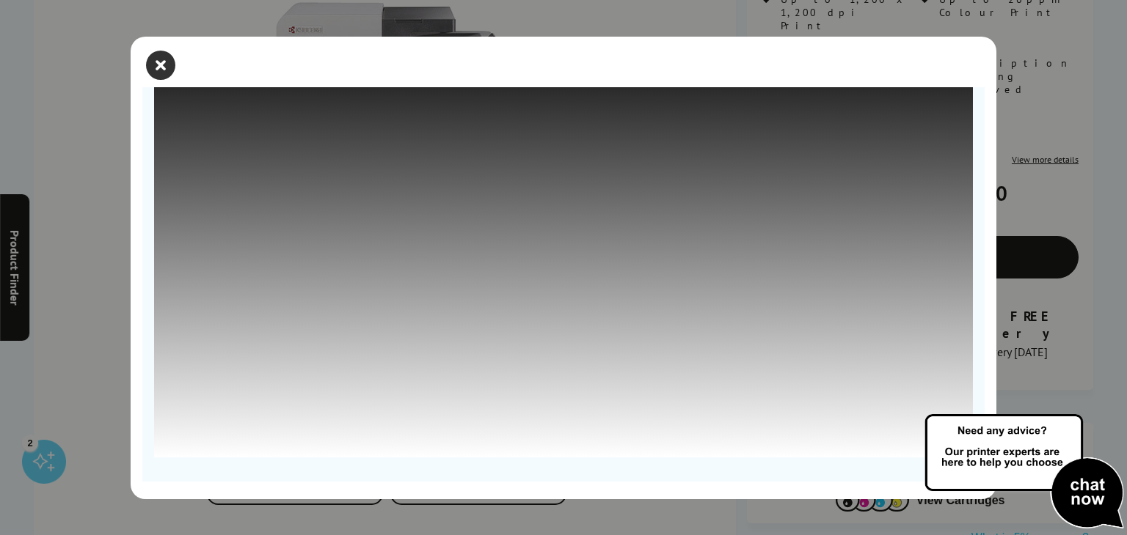
click at [161, 60] on icon "close modal" at bounding box center [160, 65] width 29 height 29
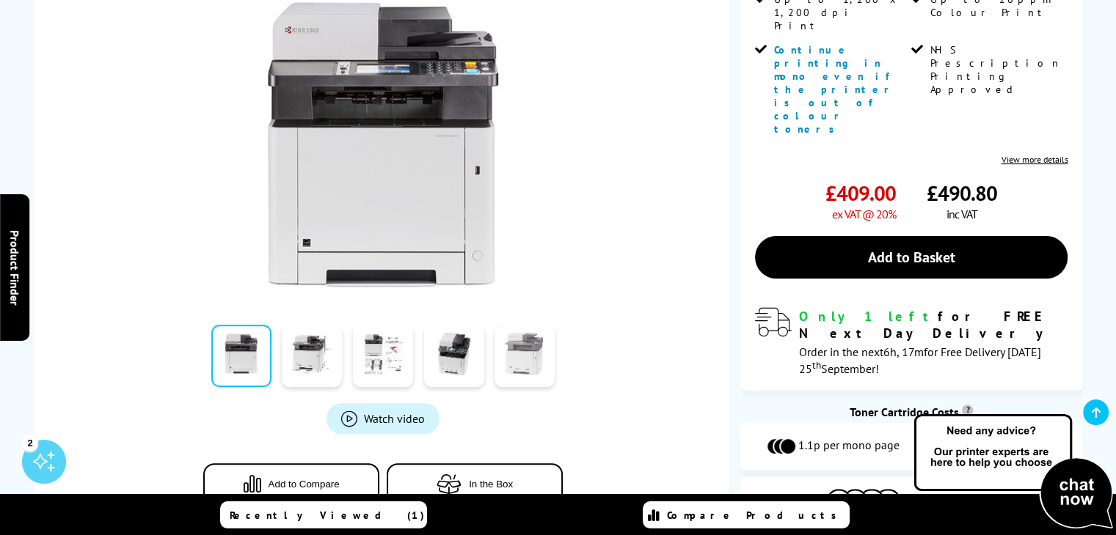
scroll to position [73, 0]
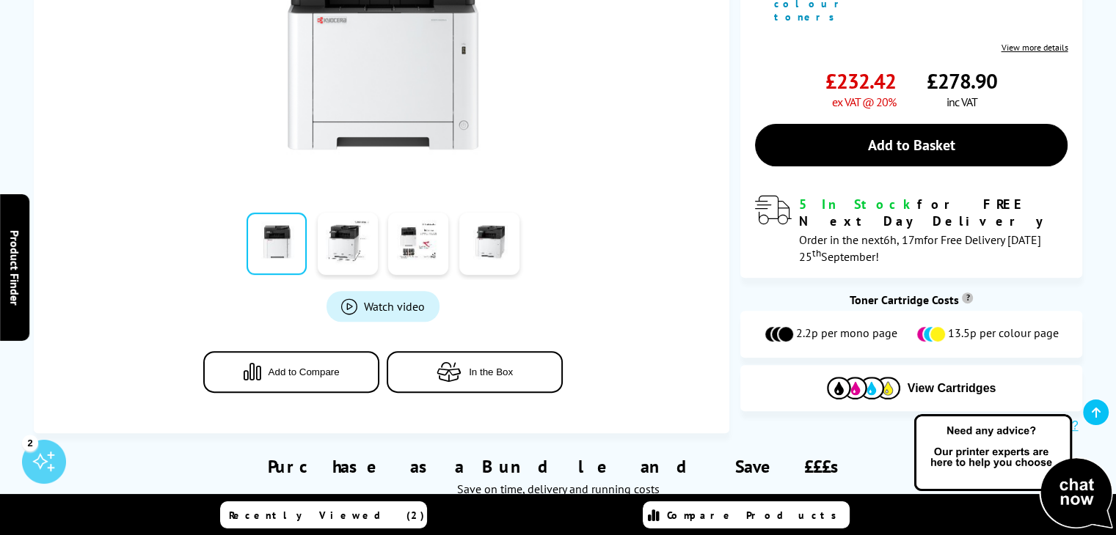
scroll to position [440, 0]
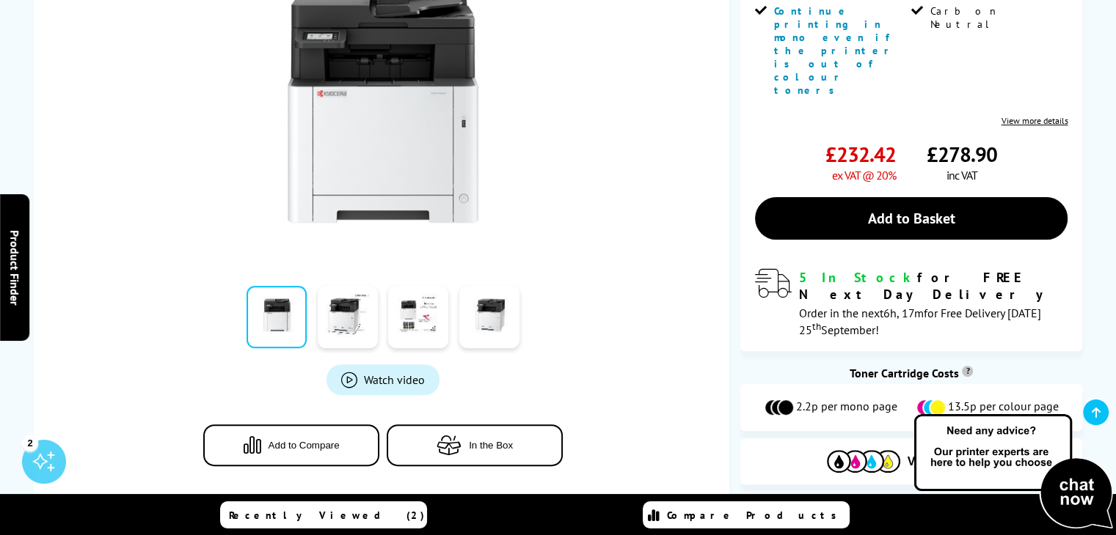
click at [304, 440] on span "Add to Compare" at bounding box center [303, 445] width 71 height 11
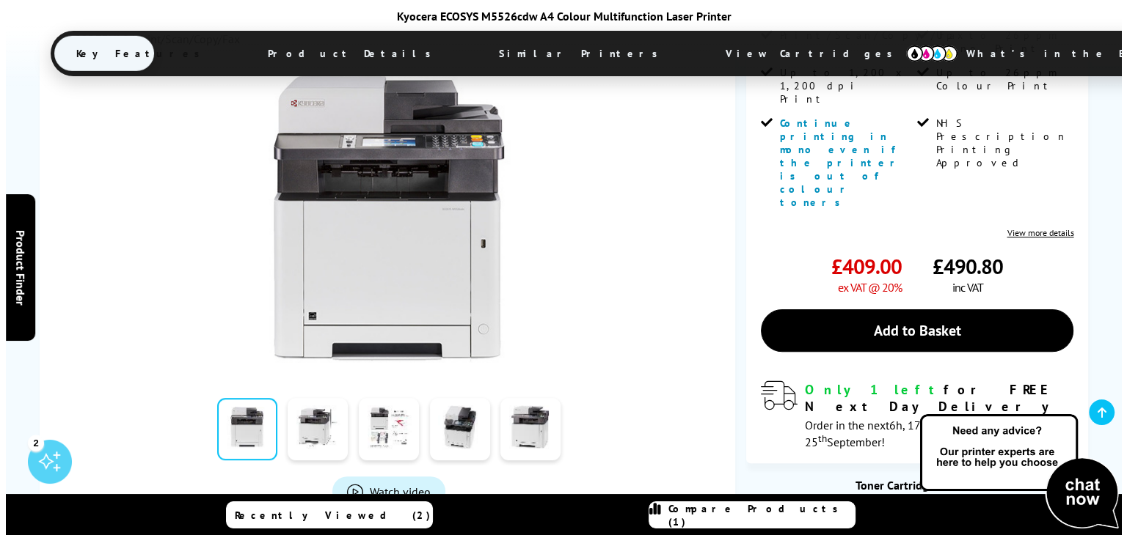
scroll to position [440, 0]
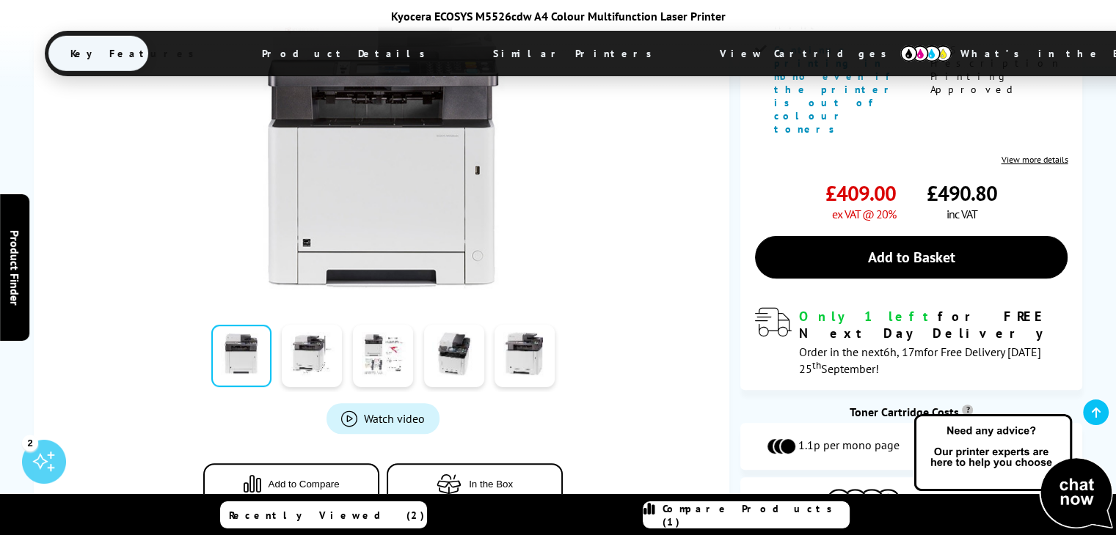
click at [287, 479] on span "Add to Compare" at bounding box center [303, 484] width 71 height 11
click at [735, 513] on span "Compare Products (2)" at bounding box center [755, 515] width 186 height 26
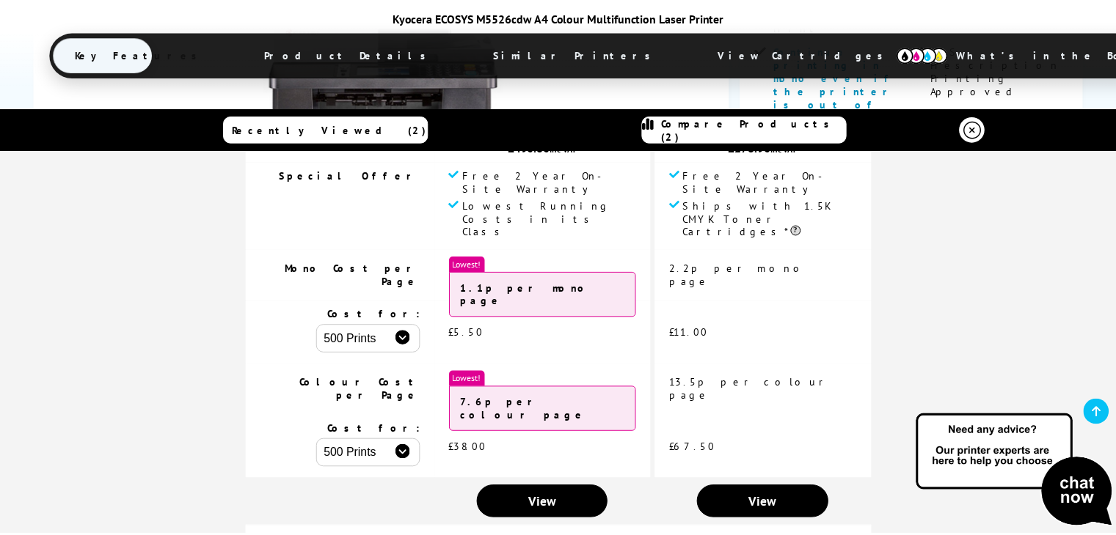
scroll to position [0, 0]
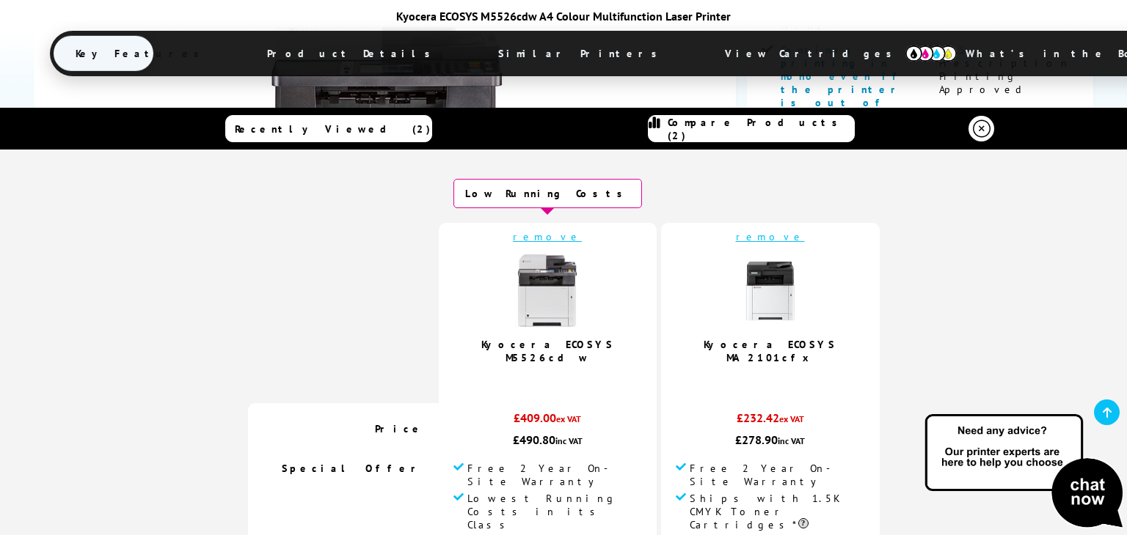
click at [980, 131] on icon at bounding box center [982, 129] width 18 height 18
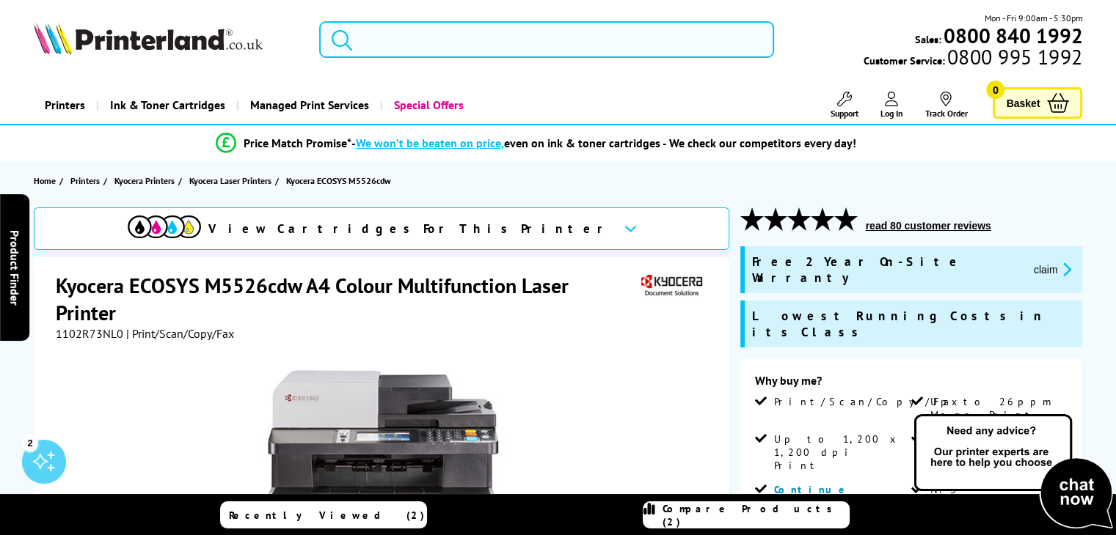
click at [413, 39] on input "search" at bounding box center [546, 39] width 455 height 37
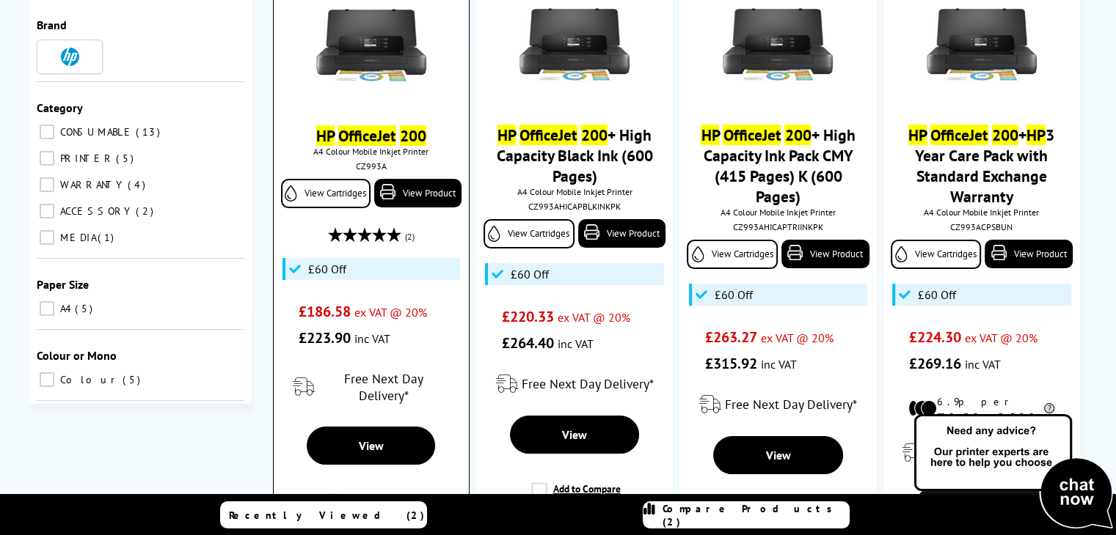
scroll to position [367, 0]
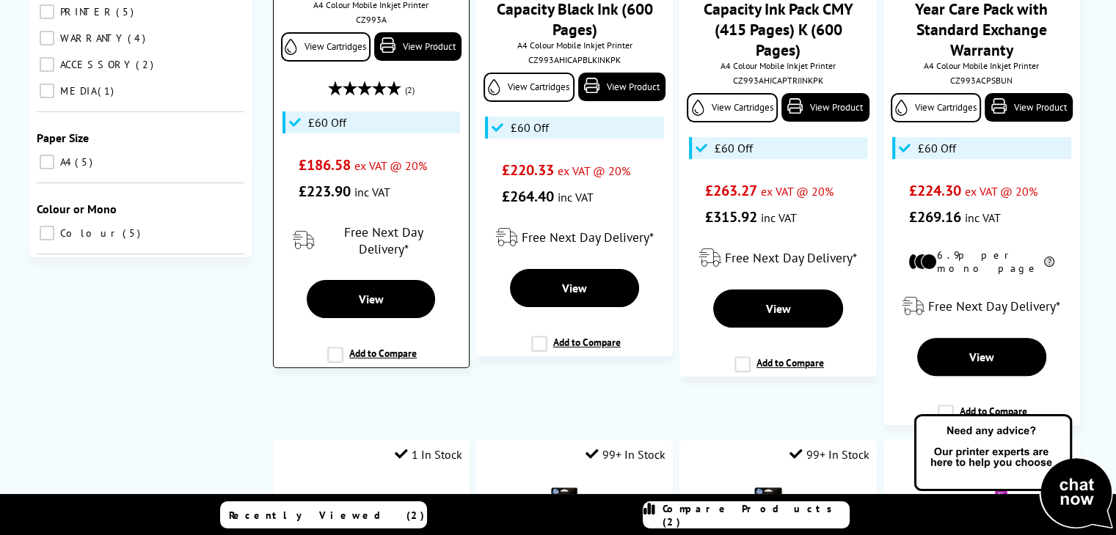
type input "hp officejet 200"
click at [368, 347] on label "Add to Compare" at bounding box center [371, 361] width 89 height 28
click at [0, 0] on input "Add to Compare" at bounding box center [0, 0] width 0 height 0
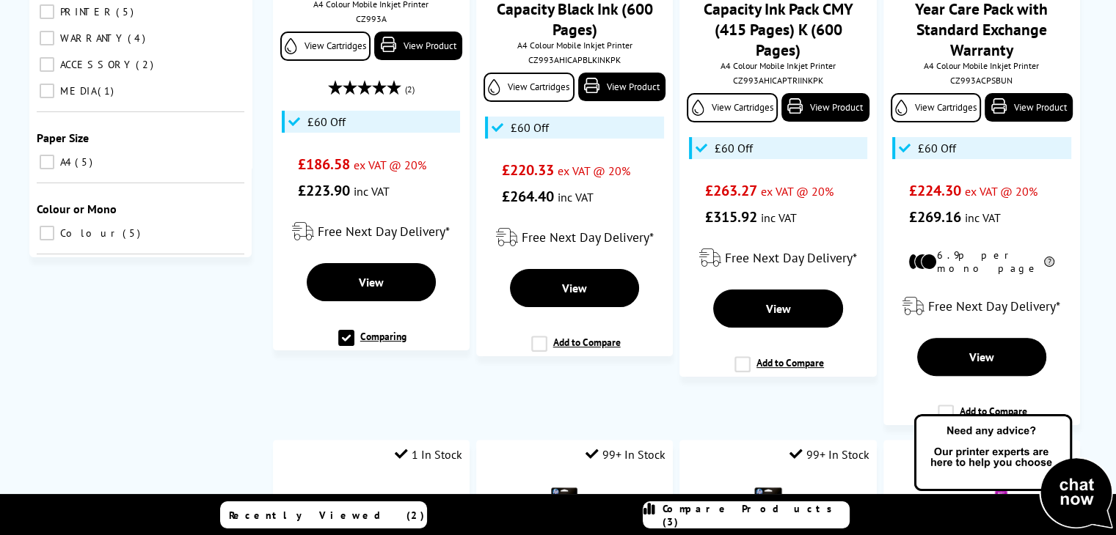
click at [776, 520] on span "Compare Products (3)" at bounding box center [755, 515] width 186 height 26
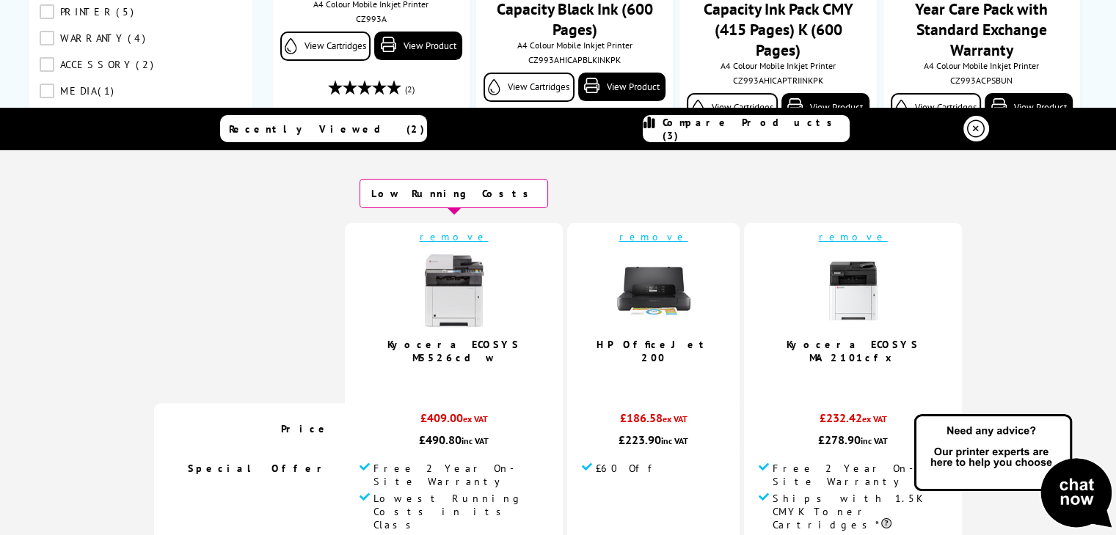
scroll to position [293, 0]
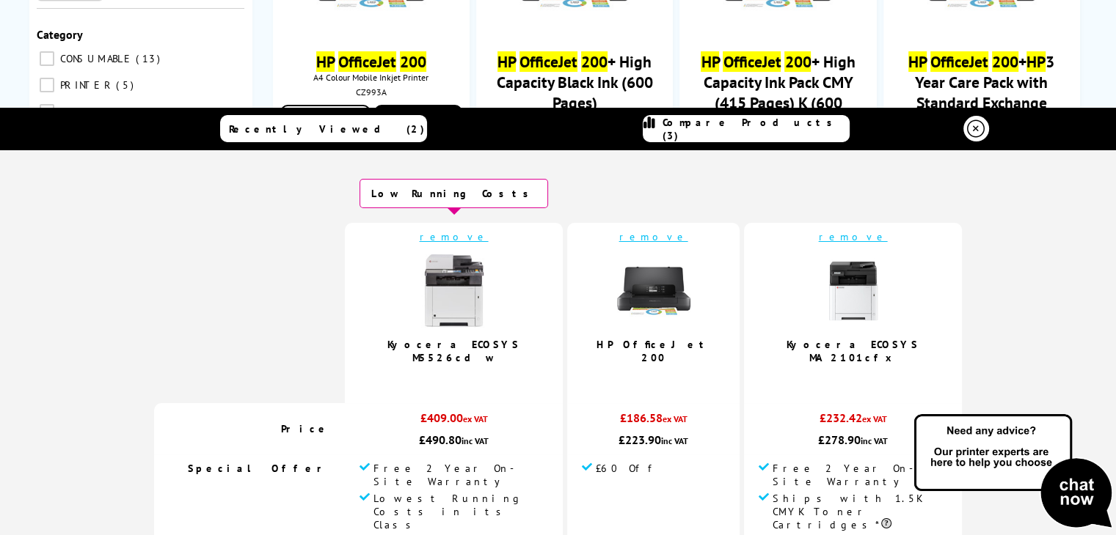
click at [643, 239] on link "remove" at bounding box center [653, 236] width 69 height 13
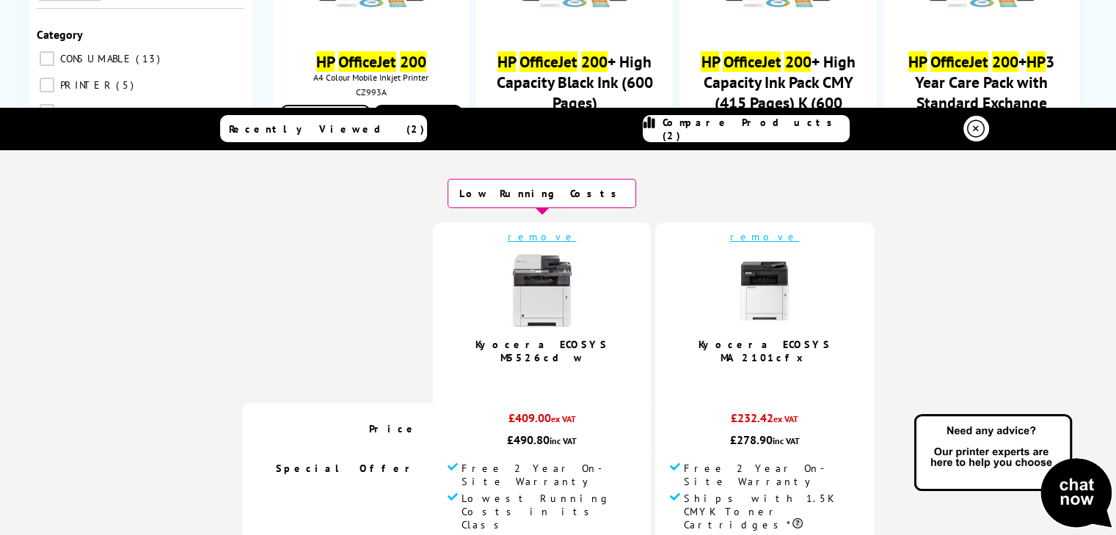
click at [967, 130] on icon at bounding box center [976, 129] width 18 height 18
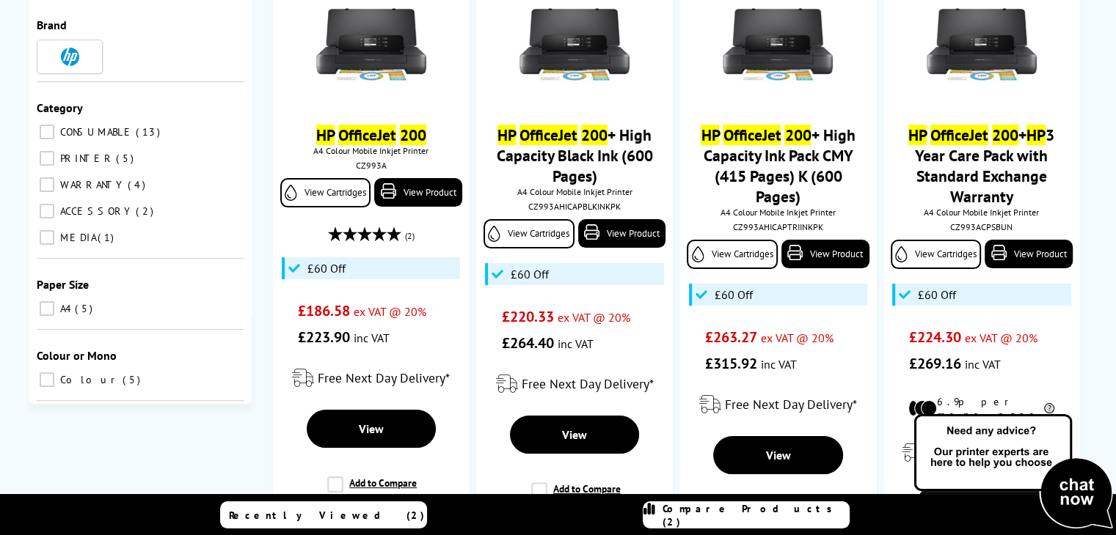
scroll to position [0, 0]
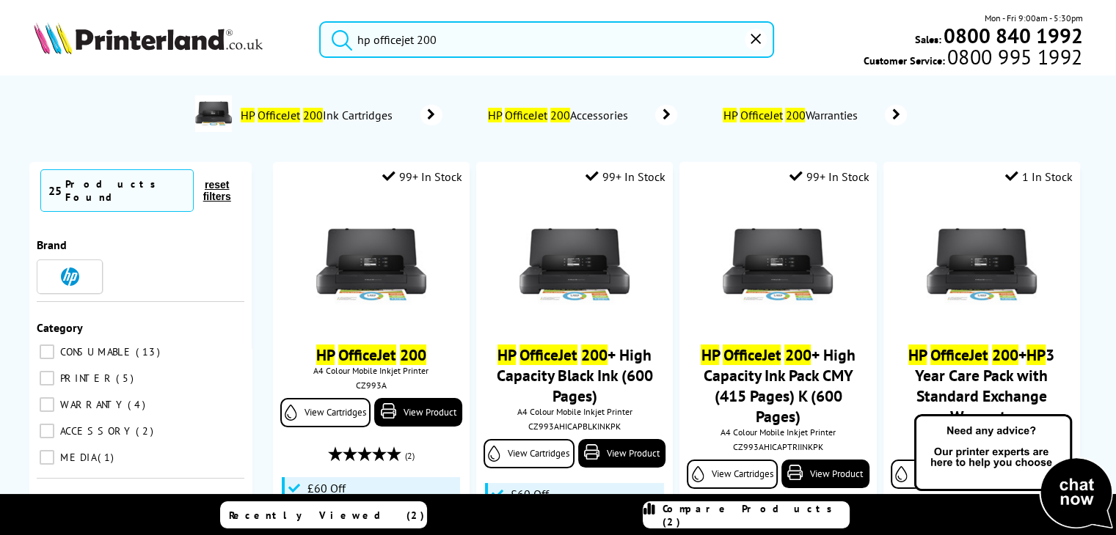
drag, startPoint x: 461, startPoint y: 36, endPoint x: 358, endPoint y: 36, distance: 102.7
click at [358, 36] on input "hp officejet 200" at bounding box center [546, 39] width 455 height 37
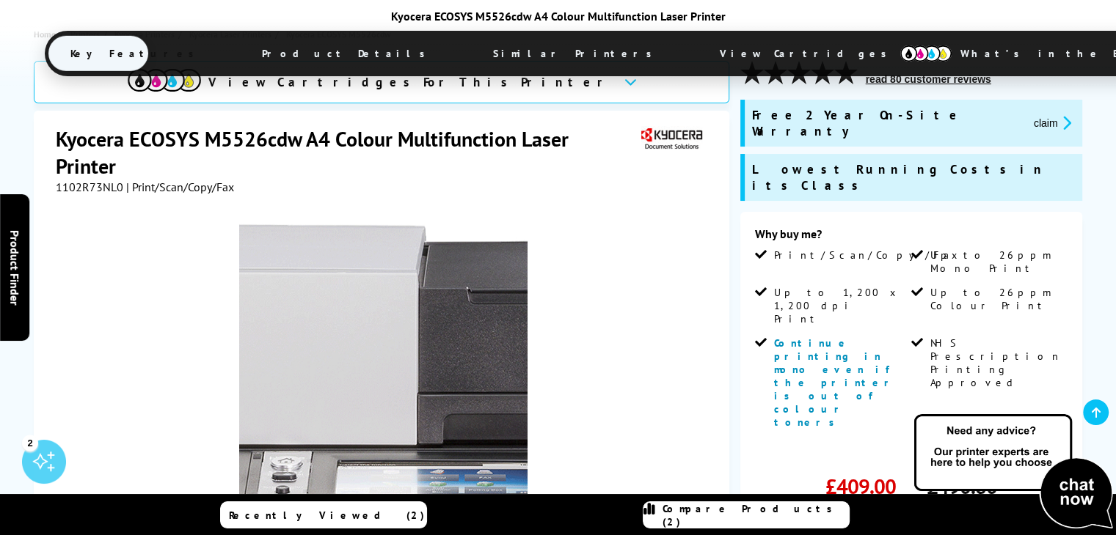
scroll to position [293, 0]
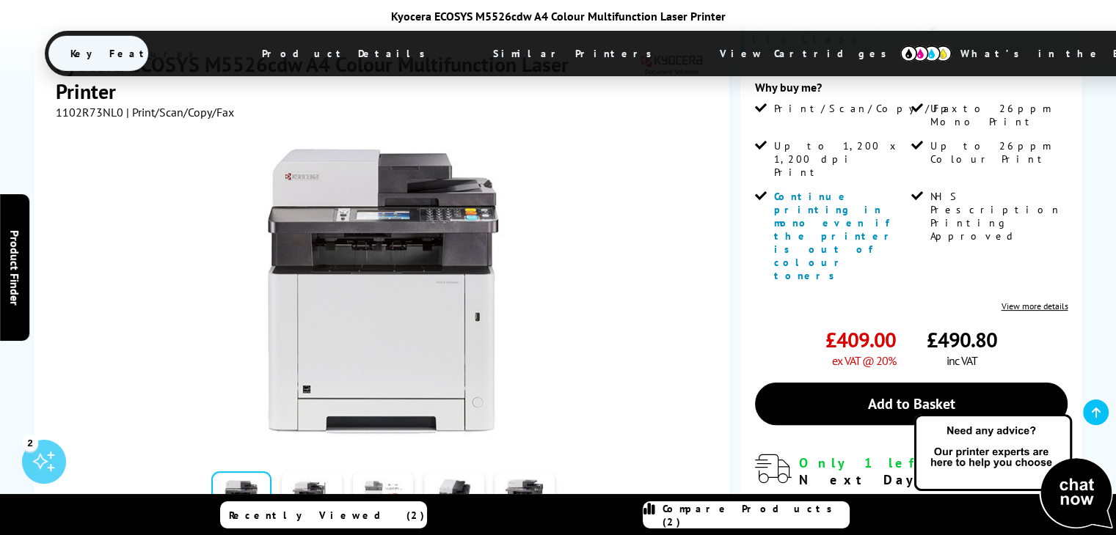
click at [384, 472] on link at bounding box center [383, 503] width 60 height 62
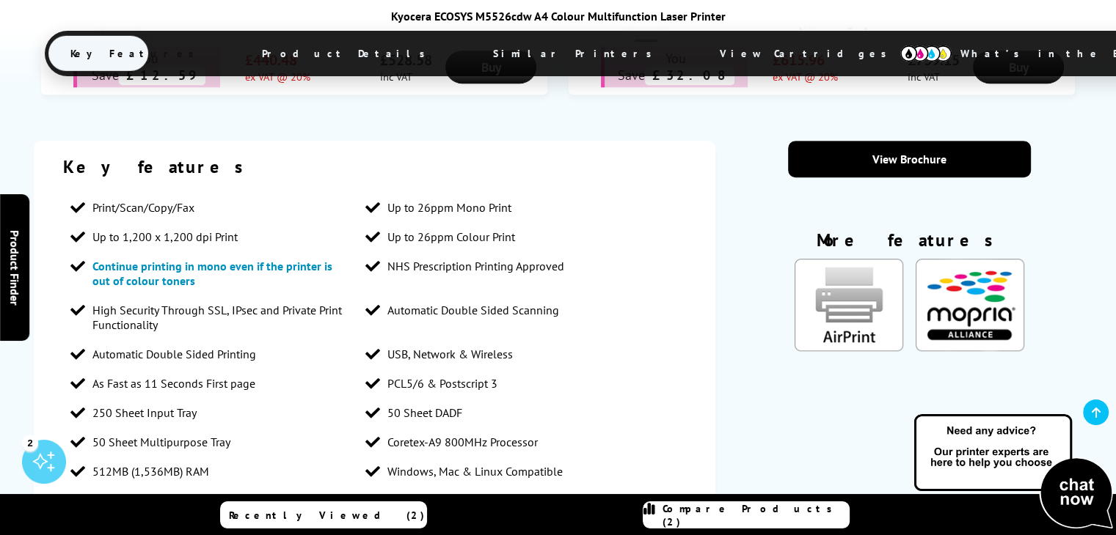
scroll to position [1320, 0]
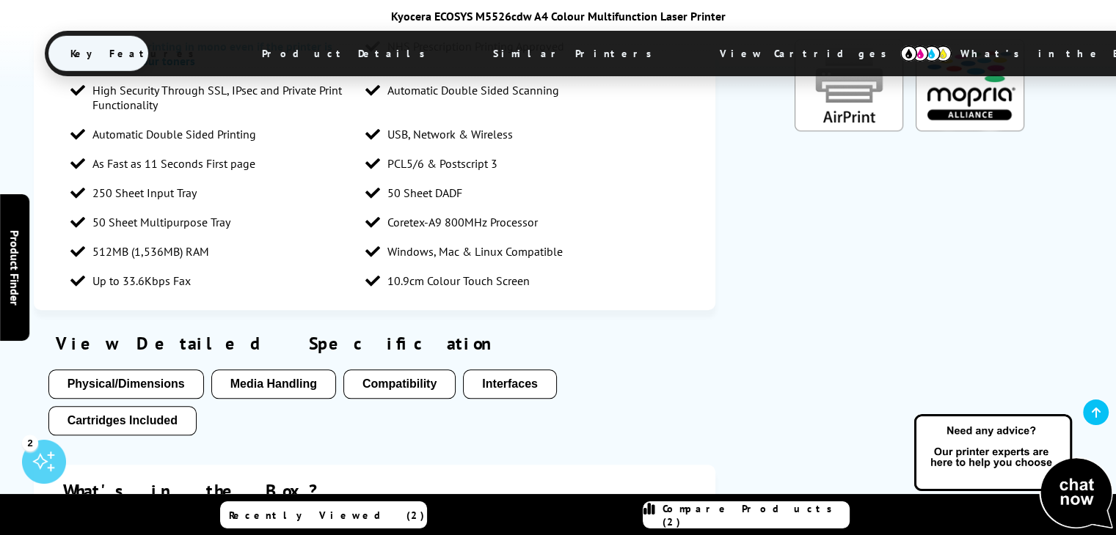
click at [97, 370] on button "Physical/Dimensions" at bounding box center [126, 384] width 156 height 29
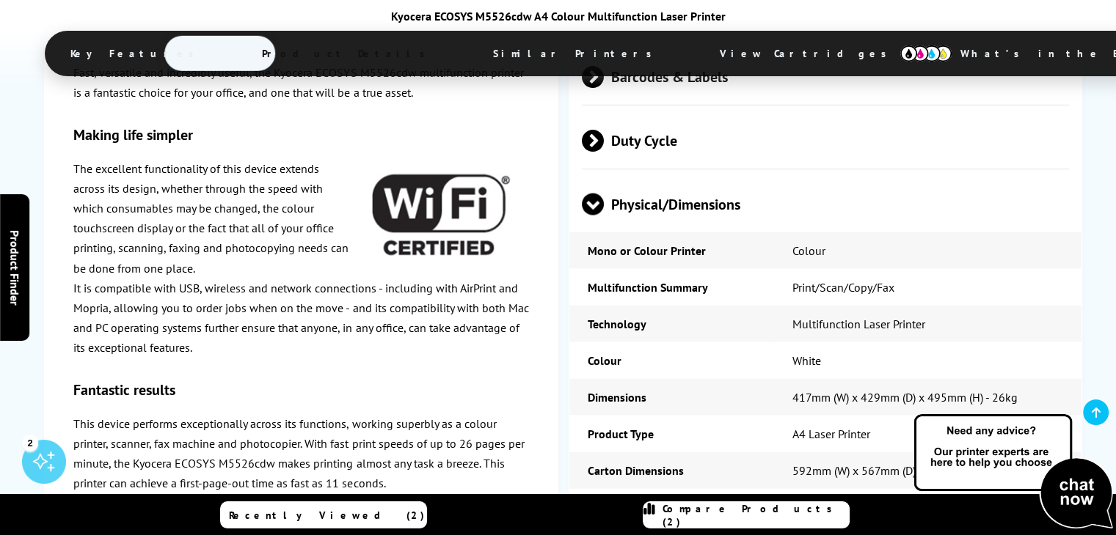
scroll to position [2957, 0]
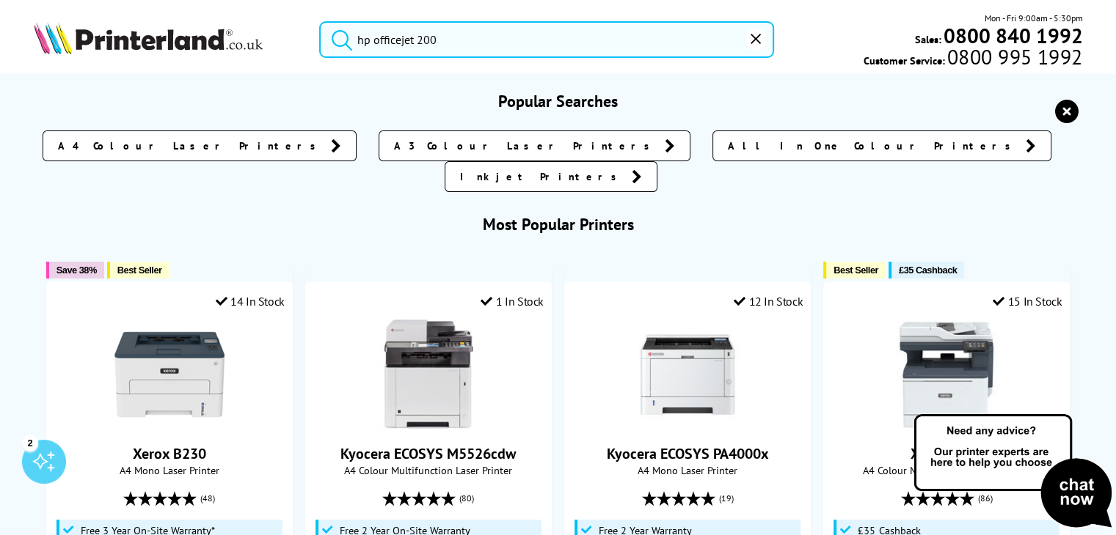
click at [454, 39] on input "hp officejet 200" at bounding box center [546, 39] width 455 height 37
click at [320, 21] on button "submit" at bounding box center [338, 37] width 37 height 32
click at [445, 39] on input "hp officejet 200" at bounding box center [546, 39] width 455 height 37
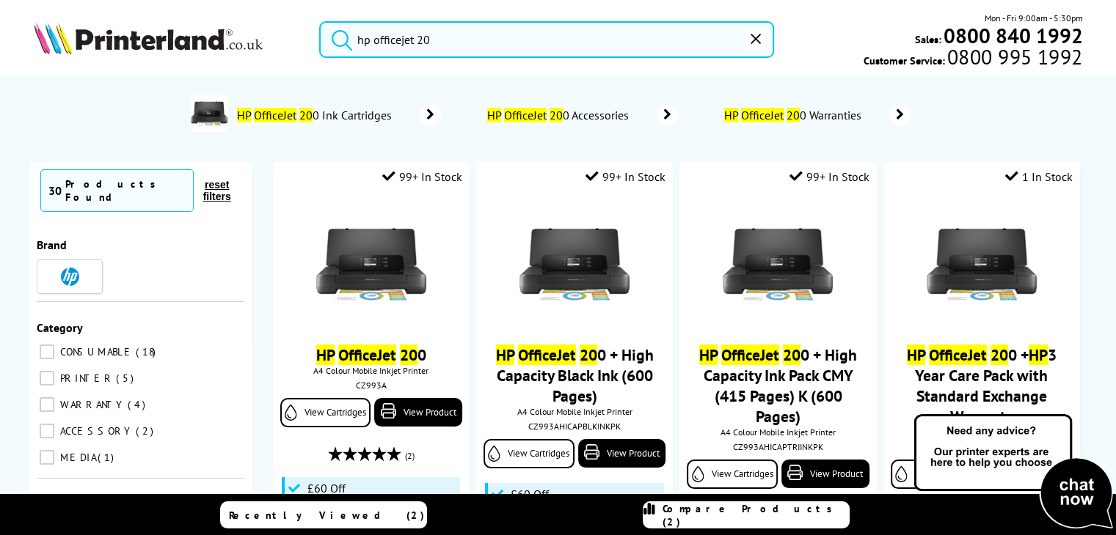
type input "hp officejet 200"
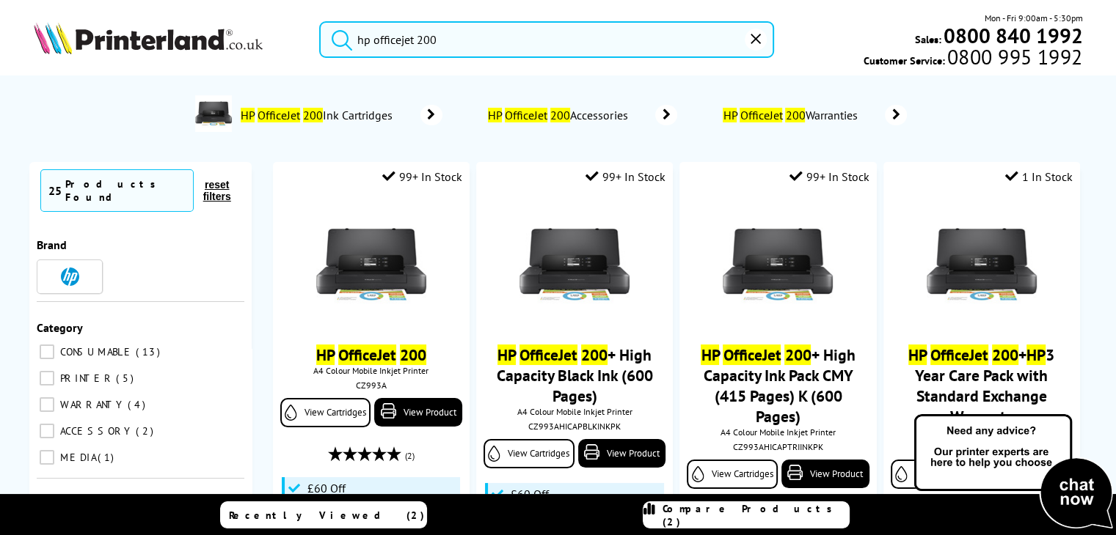
click at [320, 21] on button "submit" at bounding box center [338, 37] width 37 height 32
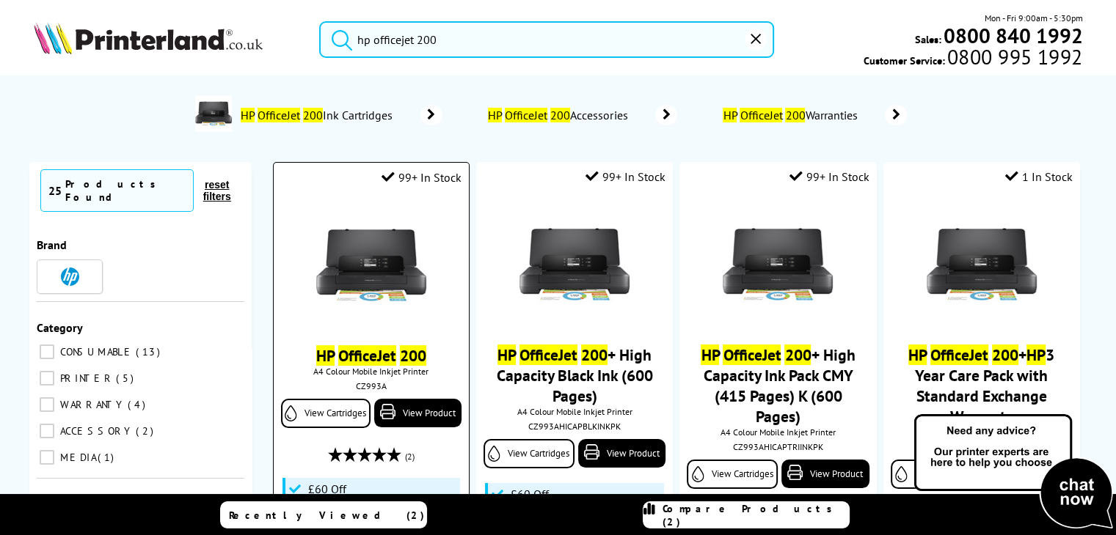
click at [400, 279] on img at bounding box center [371, 266] width 110 height 110
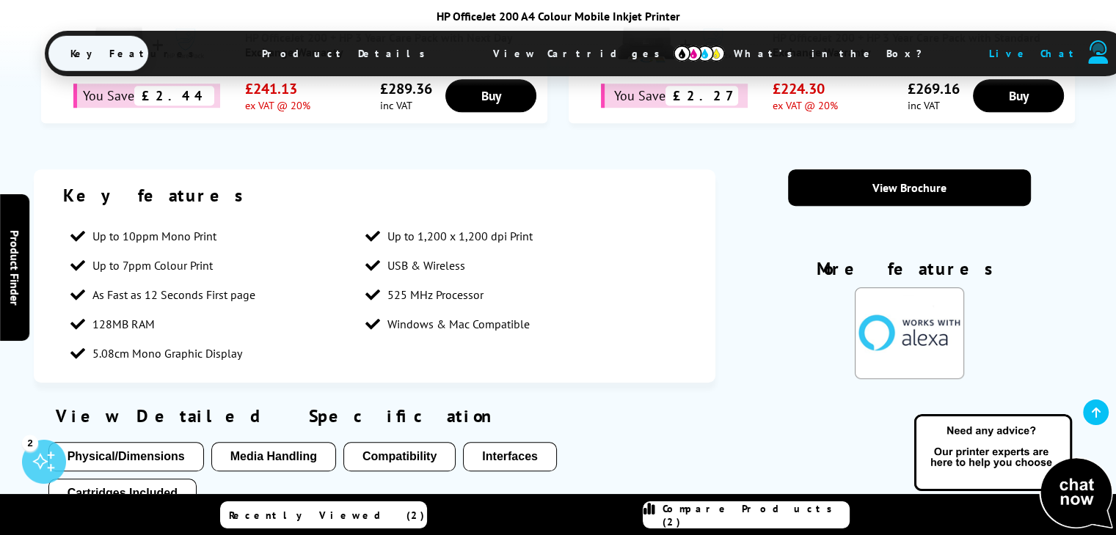
scroll to position [1174, 0]
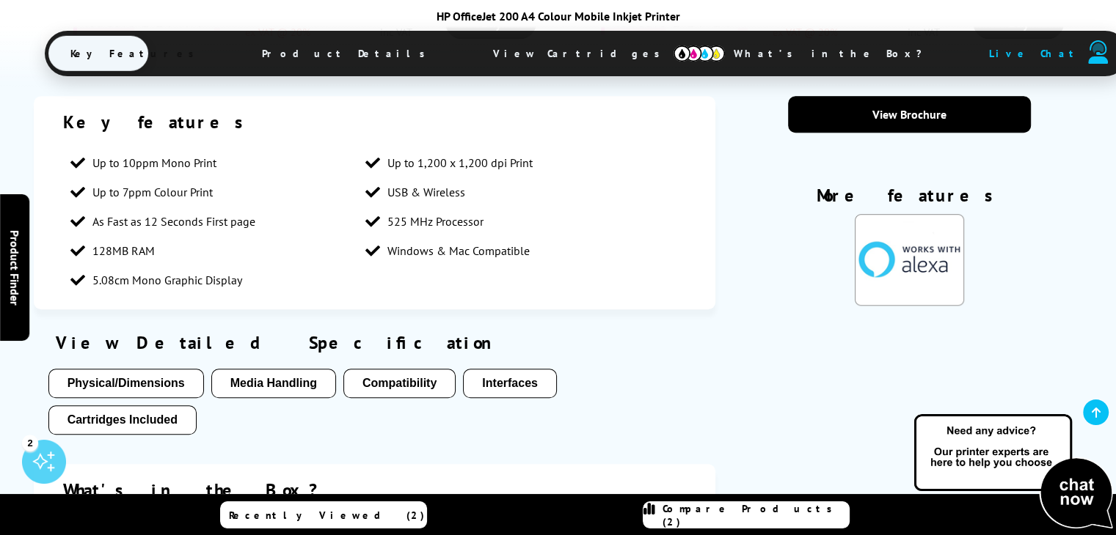
click at [132, 393] on button "Physical/Dimensions" at bounding box center [126, 383] width 156 height 29
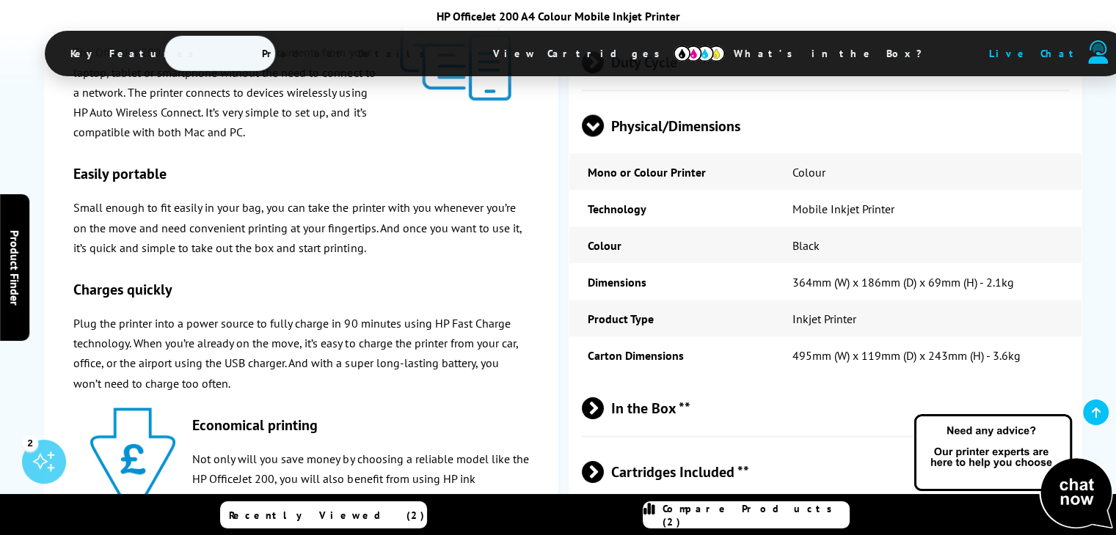
scroll to position [2796, 0]
